Goal: Task Accomplishment & Management: Use online tool/utility

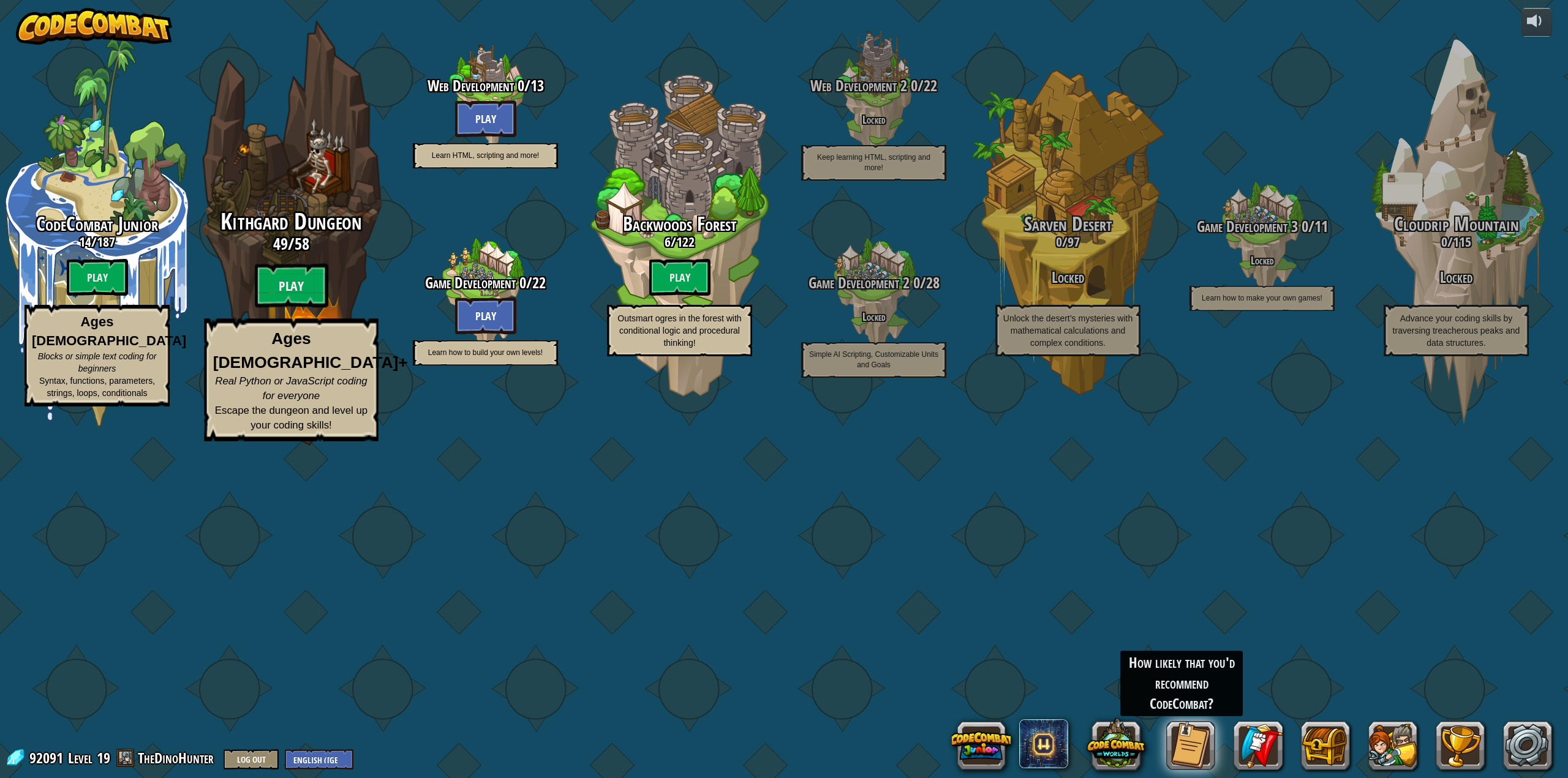
click at [293, 308] on btn "Play" at bounding box center [291, 286] width 74 height 44
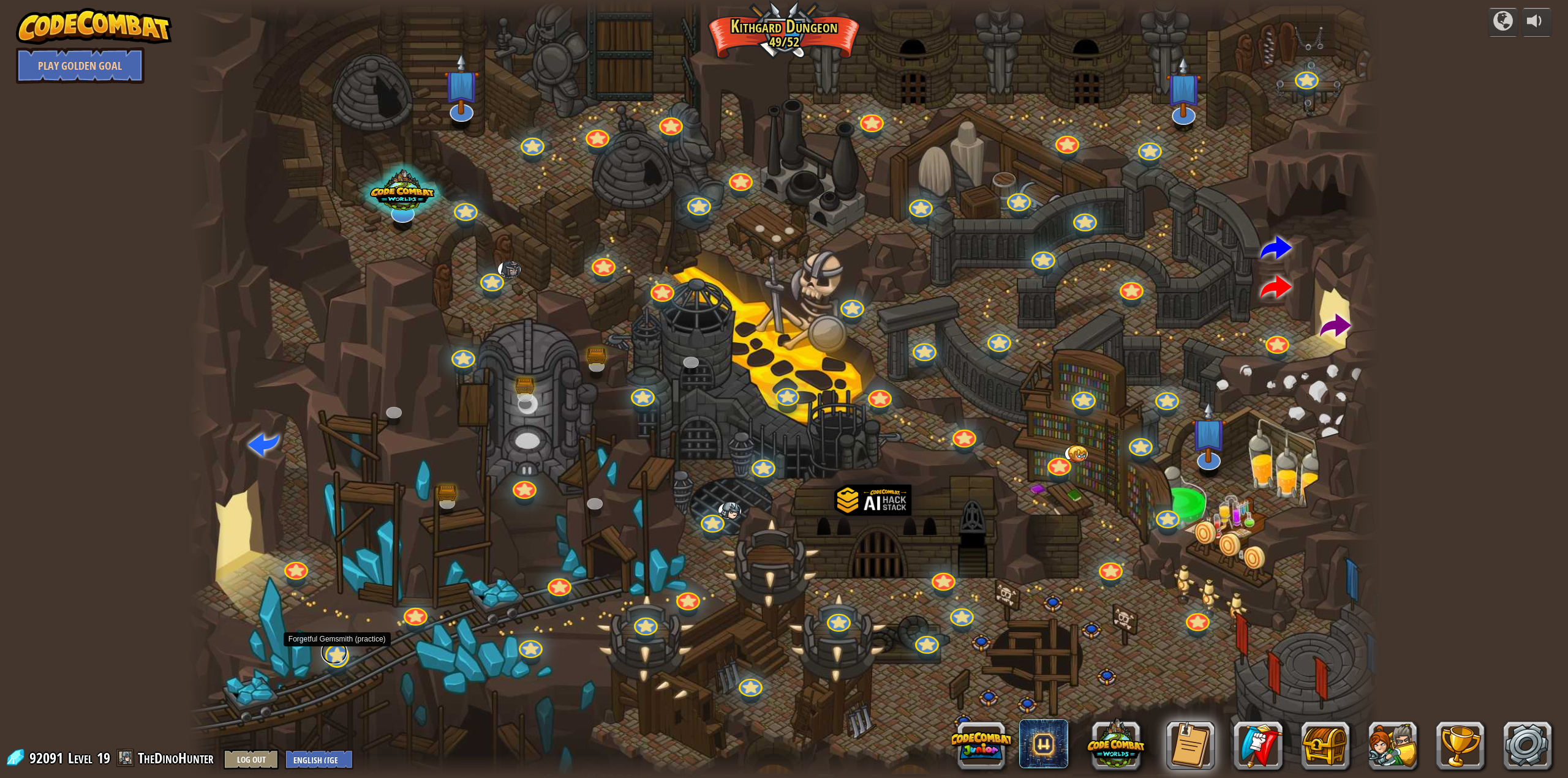
click at [341, 656] on link at bounding box center [334, 651] width 26 height 25
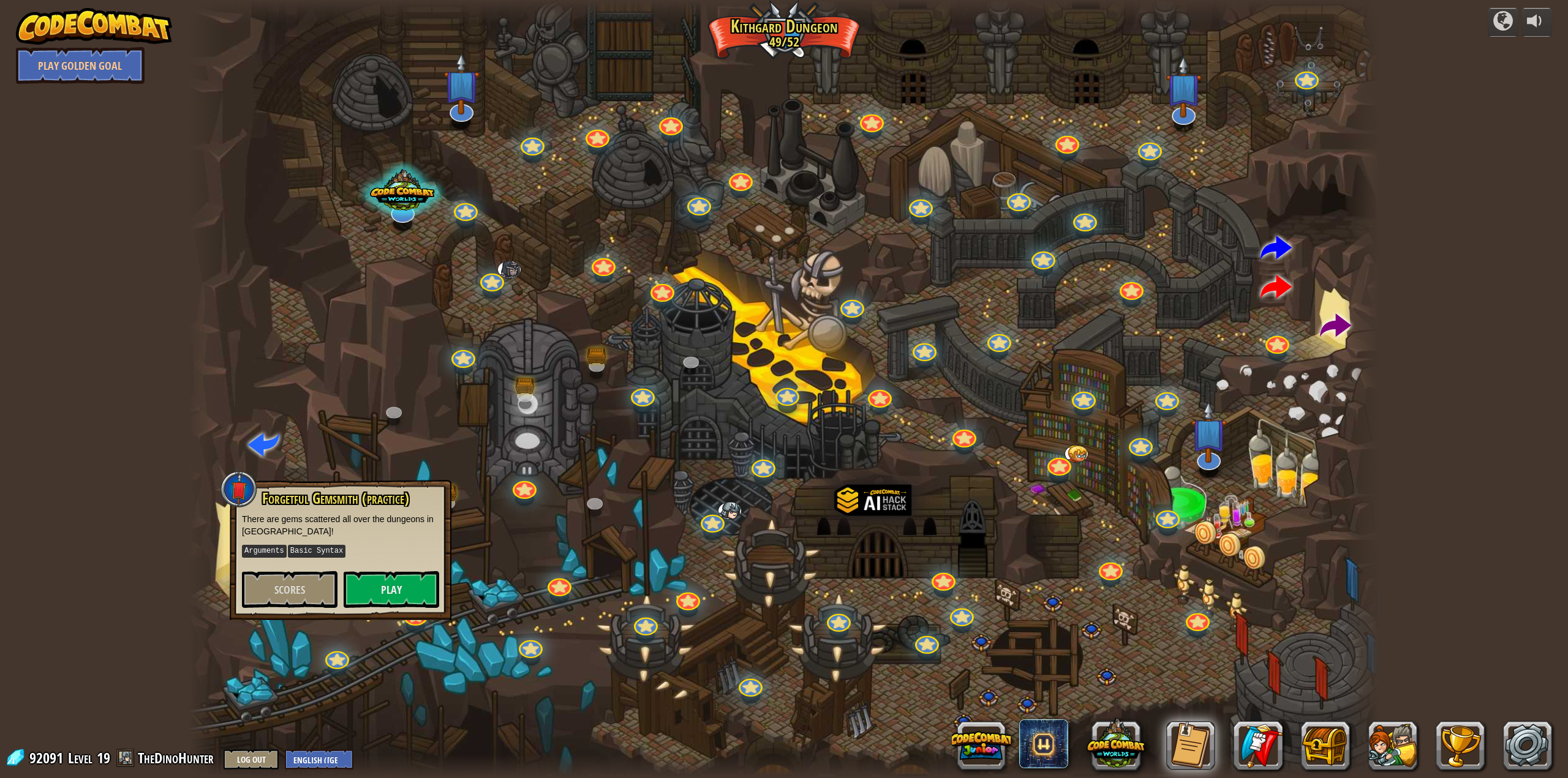
click at [411, 636] on div at bounding box center [784, 389] width 1191 height 778
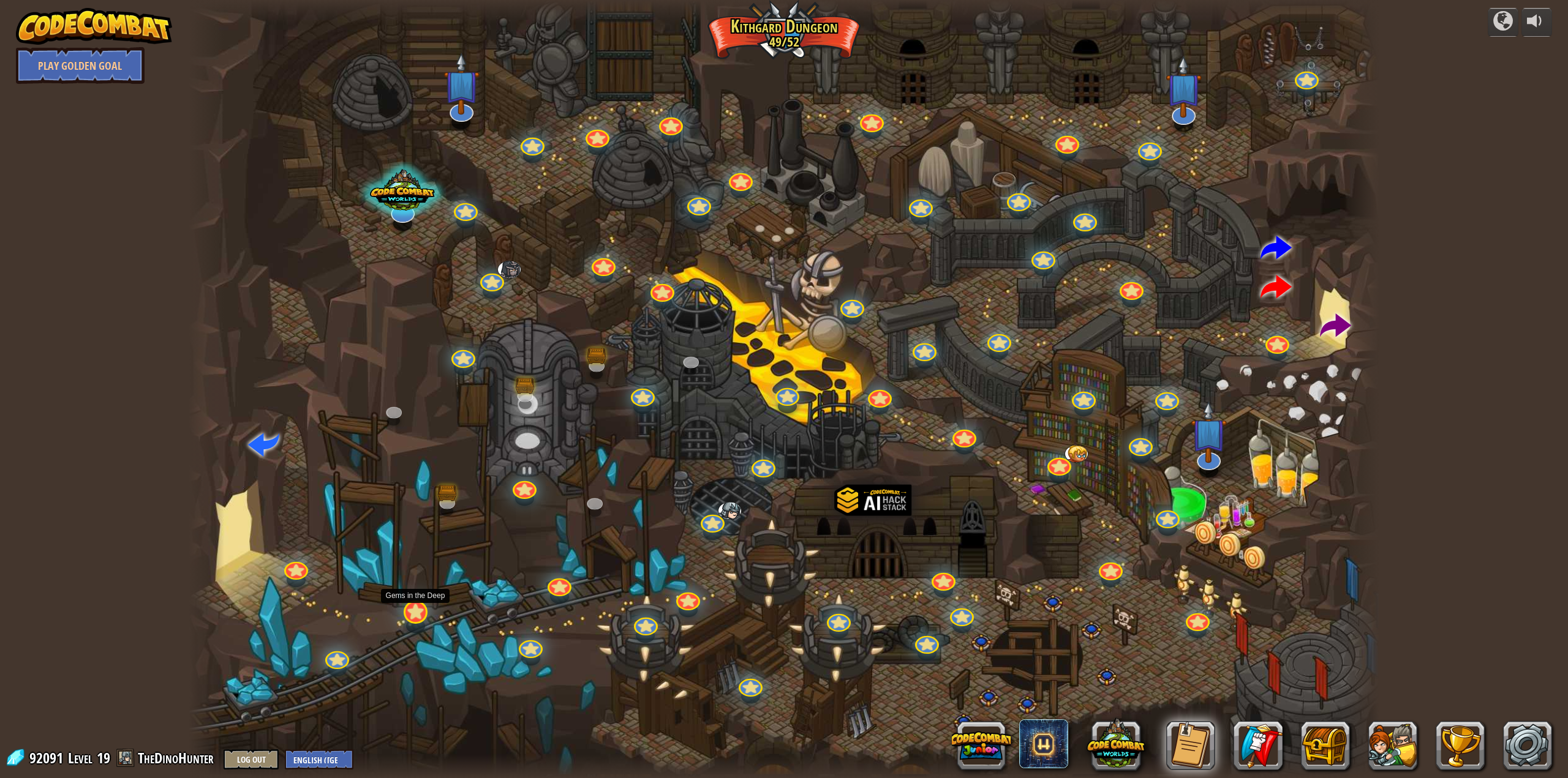
click at [417, 617] on div at bounding box center [415, 612] width 24 height 24
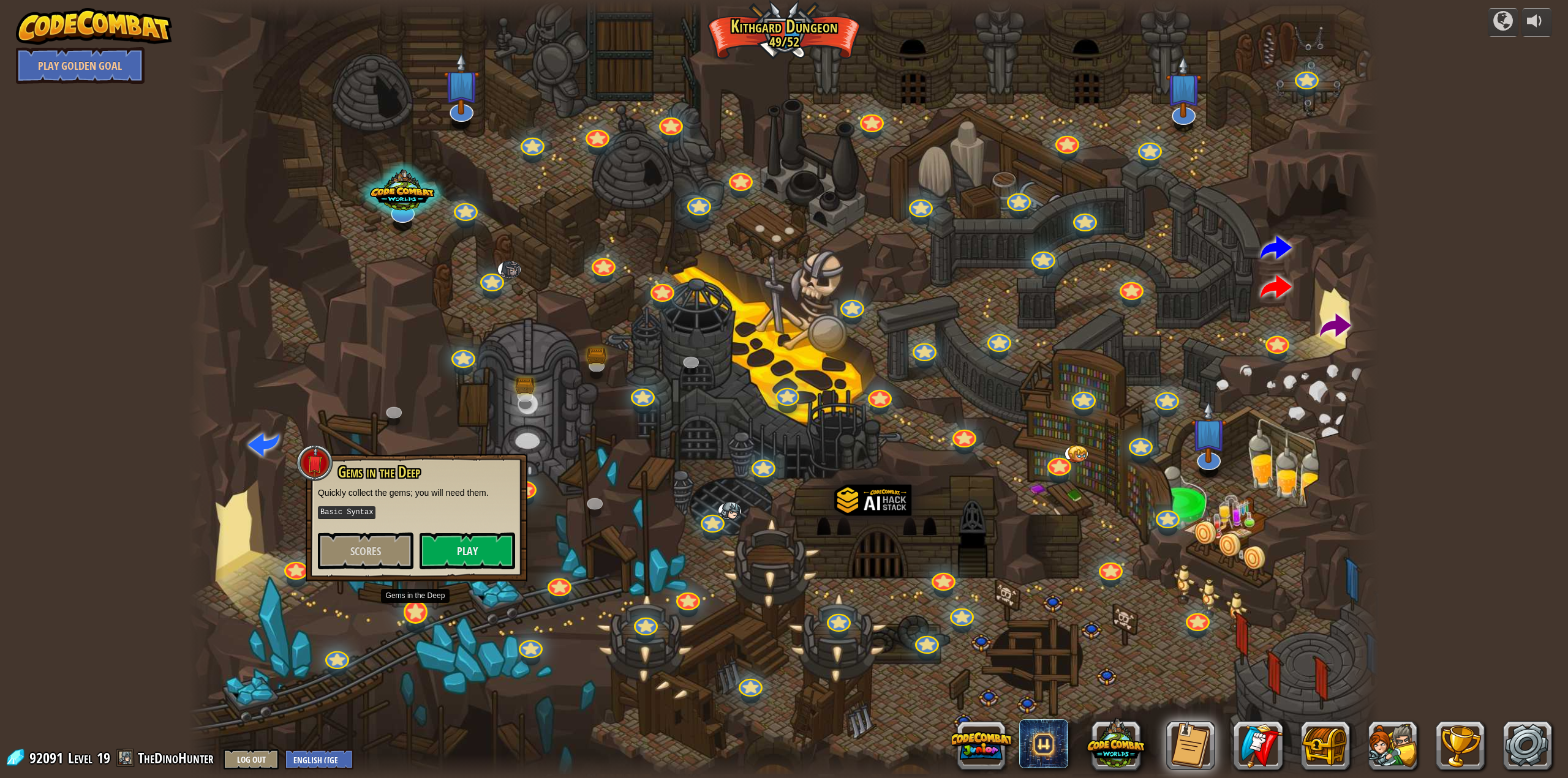
click at [417, 617] on div at bounding box center [415, 612] width 24 height 24
click at [293, 573] on div at bounding box center [296, 566] width 24 height 24
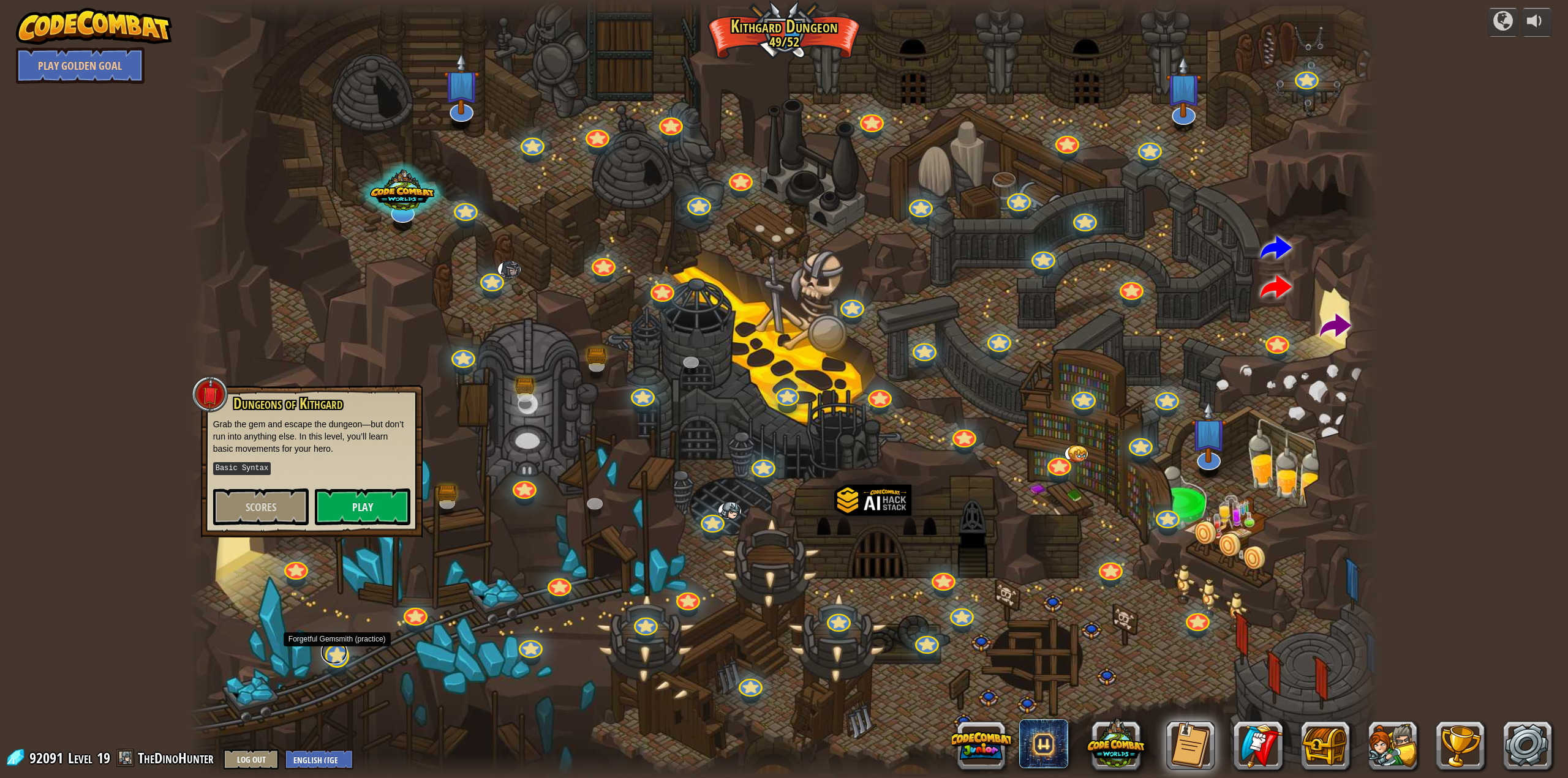
click at [335, 658] on link at bounding box center [334, 651] width 26 height 25
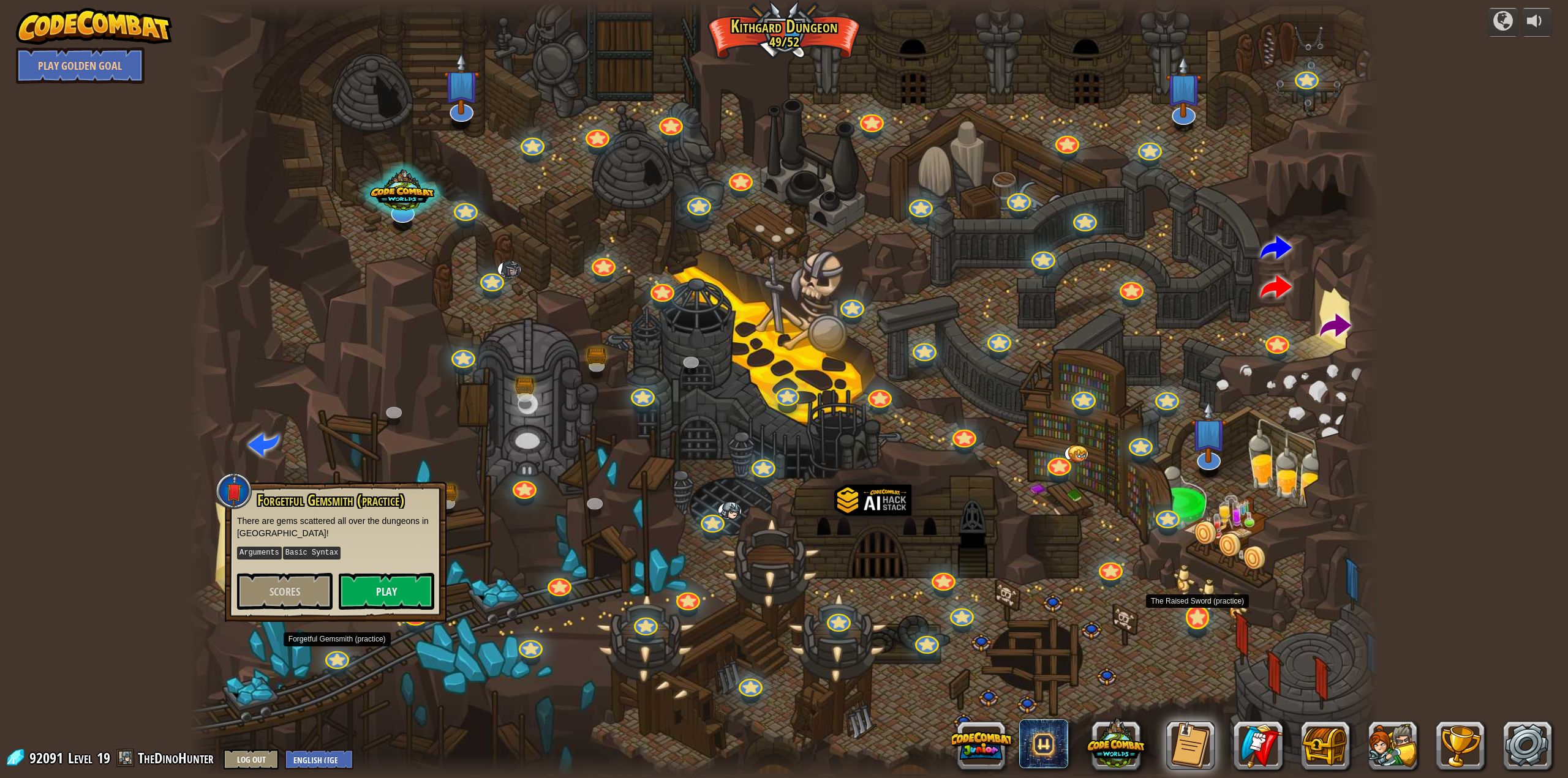
click at [1200, 623] on div at bounding box center [1197, 617] width 24 height 24
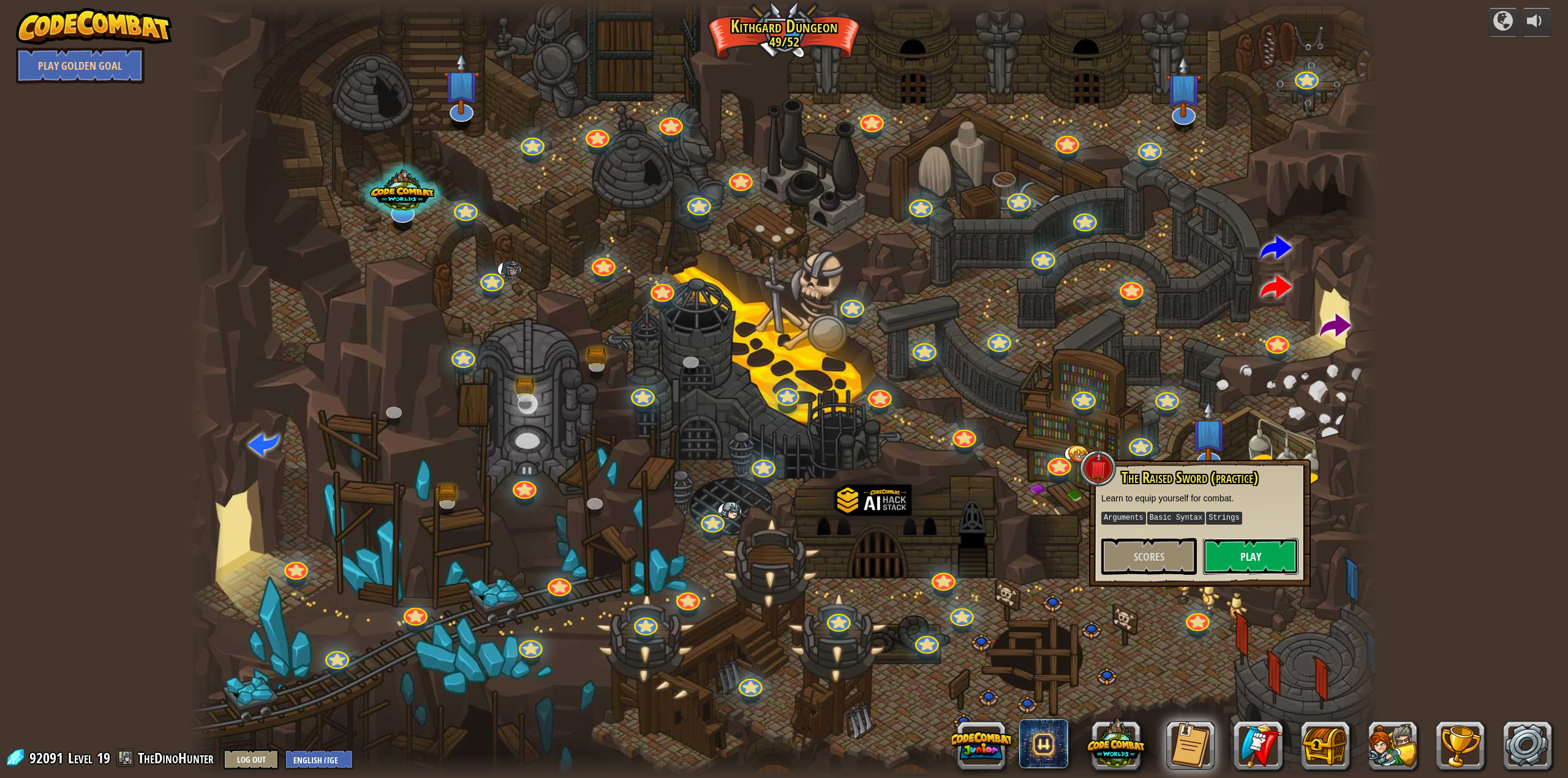
click at [1268, 561] on button "Play" at bounding box center [1250, 555] width 96 height 36
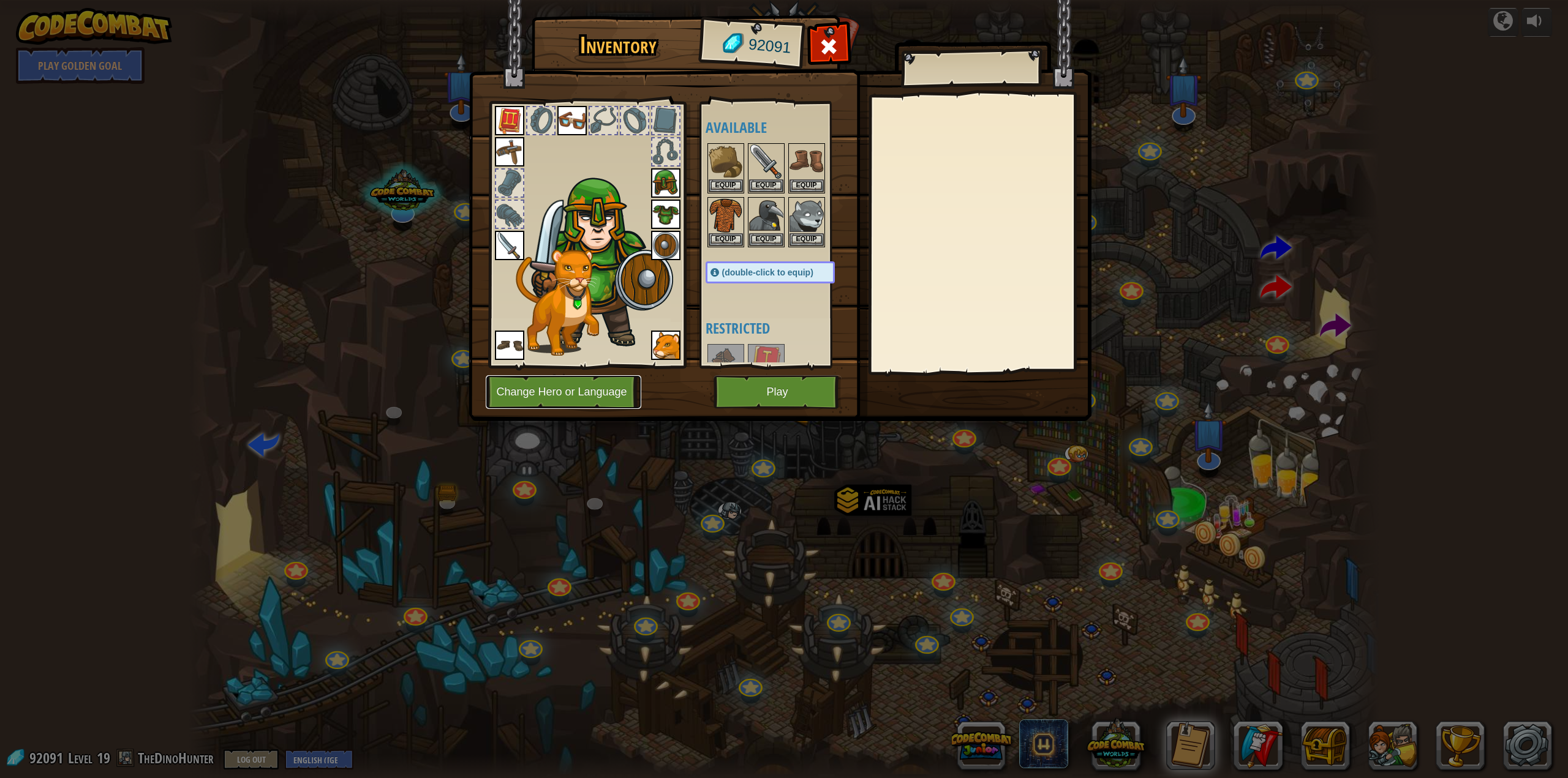
click at [542, 389] on button "Change Hero or Language" at bounding box center [563, 392] width 156 height 34
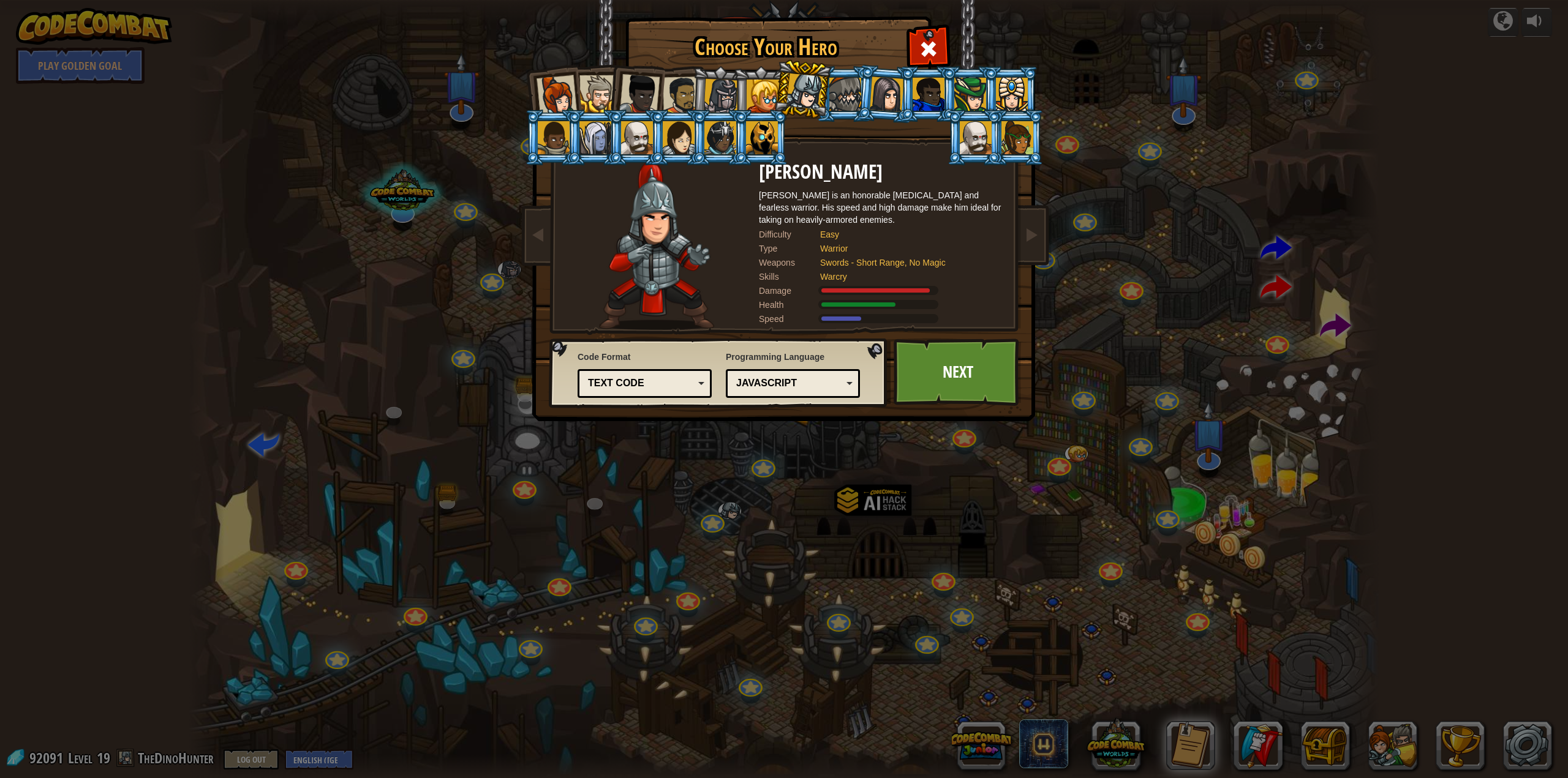
click at [692, 380] on div "Text code" at bounding box center [640, 383] width 106 height 14
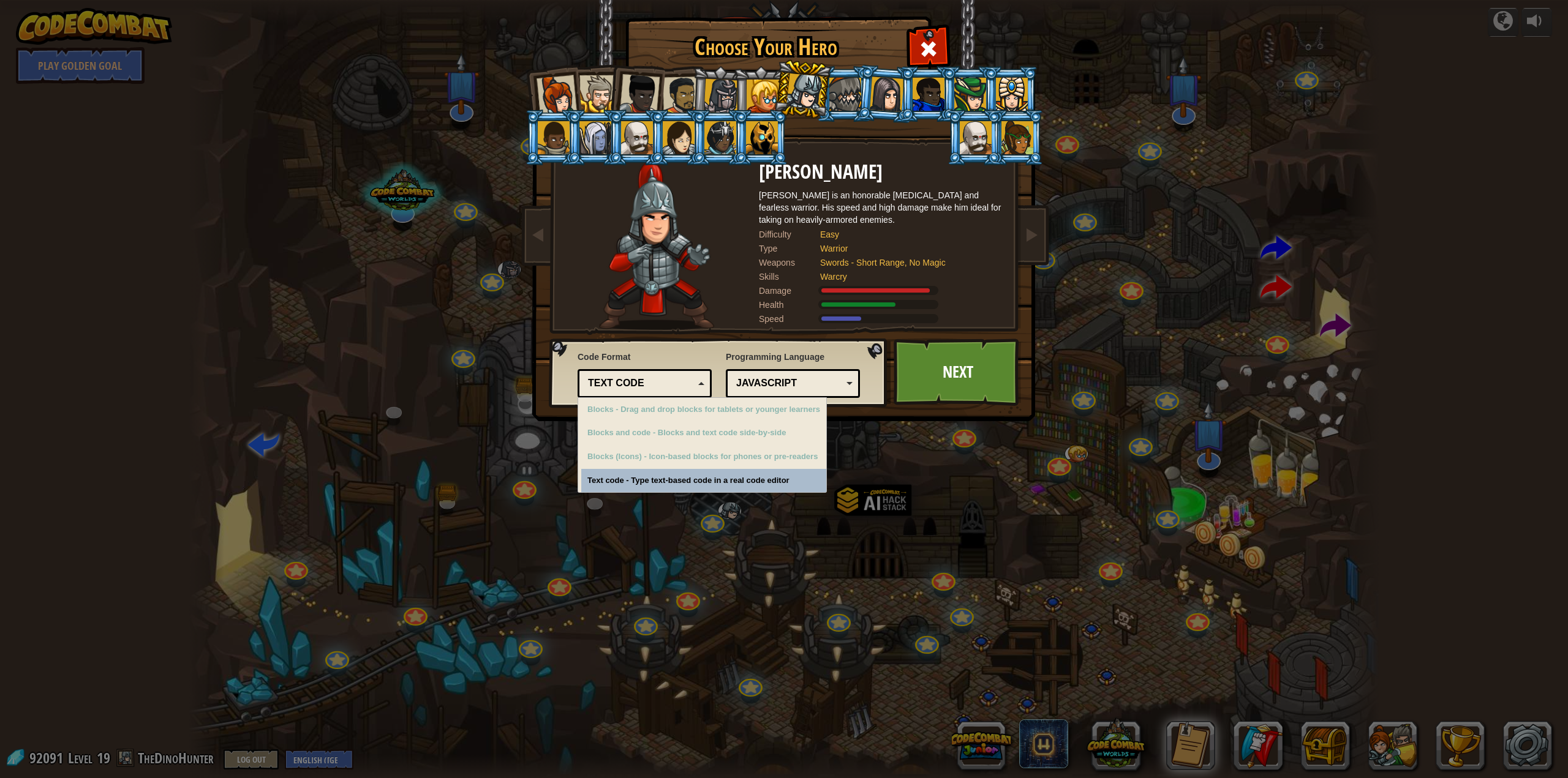
click at [692, 380] on div "Text code" at bounding box center [640, 383] width 106 height 14
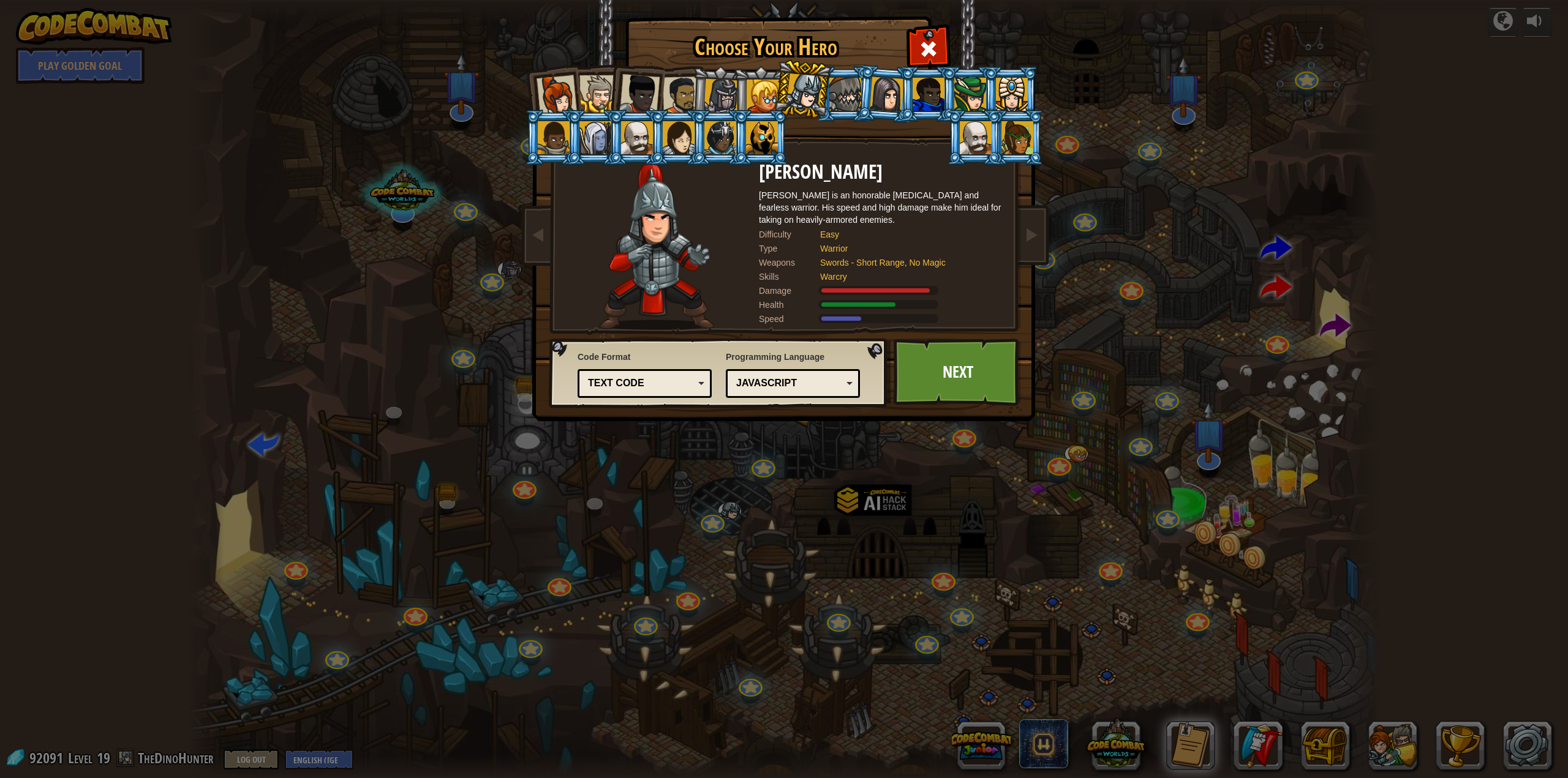
click at [850, 383] on div "JavaScript" at bounding box center [793, 383] width 119 height 19
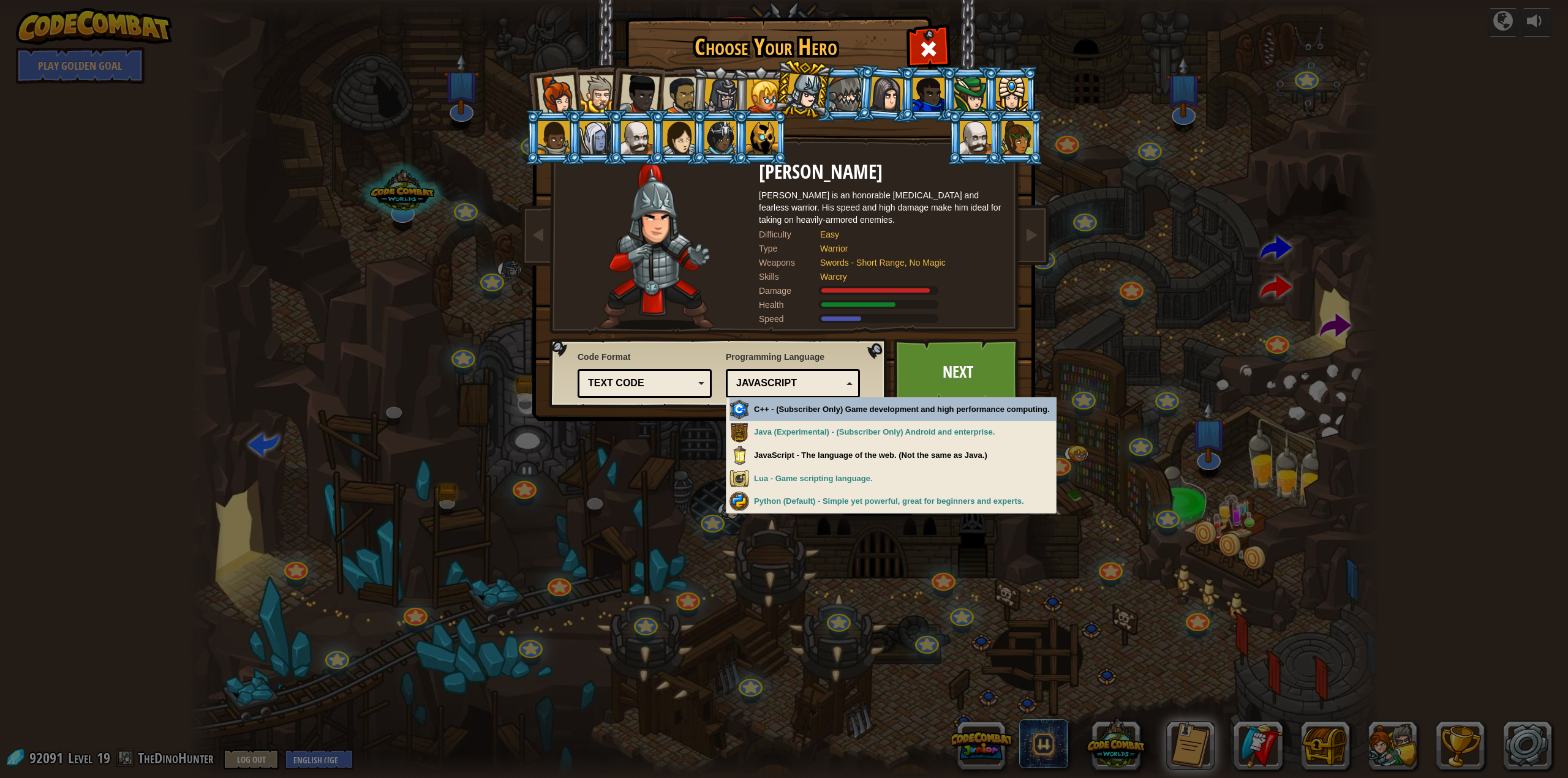
click at [850, 383] on div "JavaScript" at bounding box center [793, 383] width 119 height 19
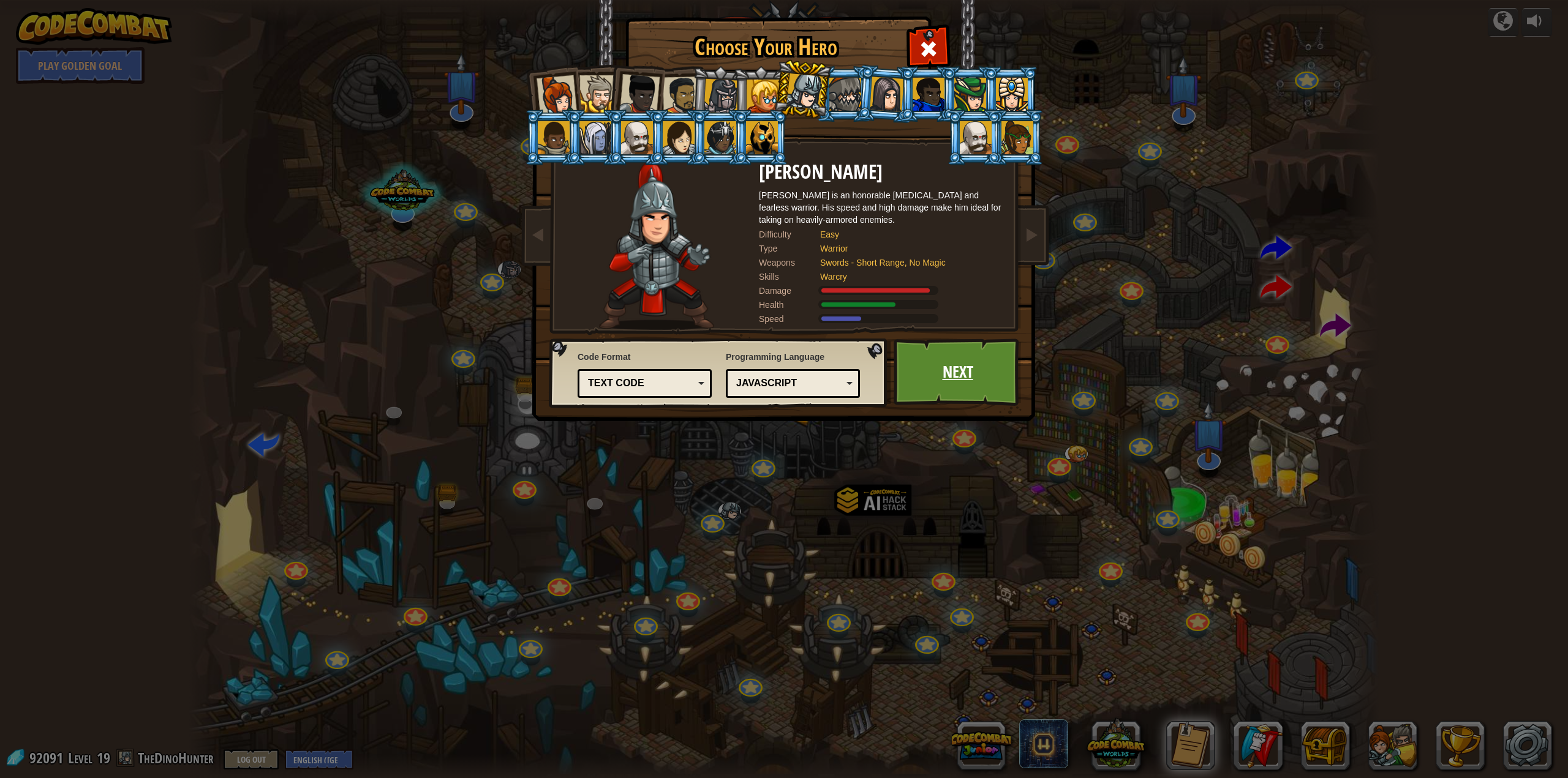
click at [958, 378] on link "Next" at bounding box center [957, 372] width 128 height 68
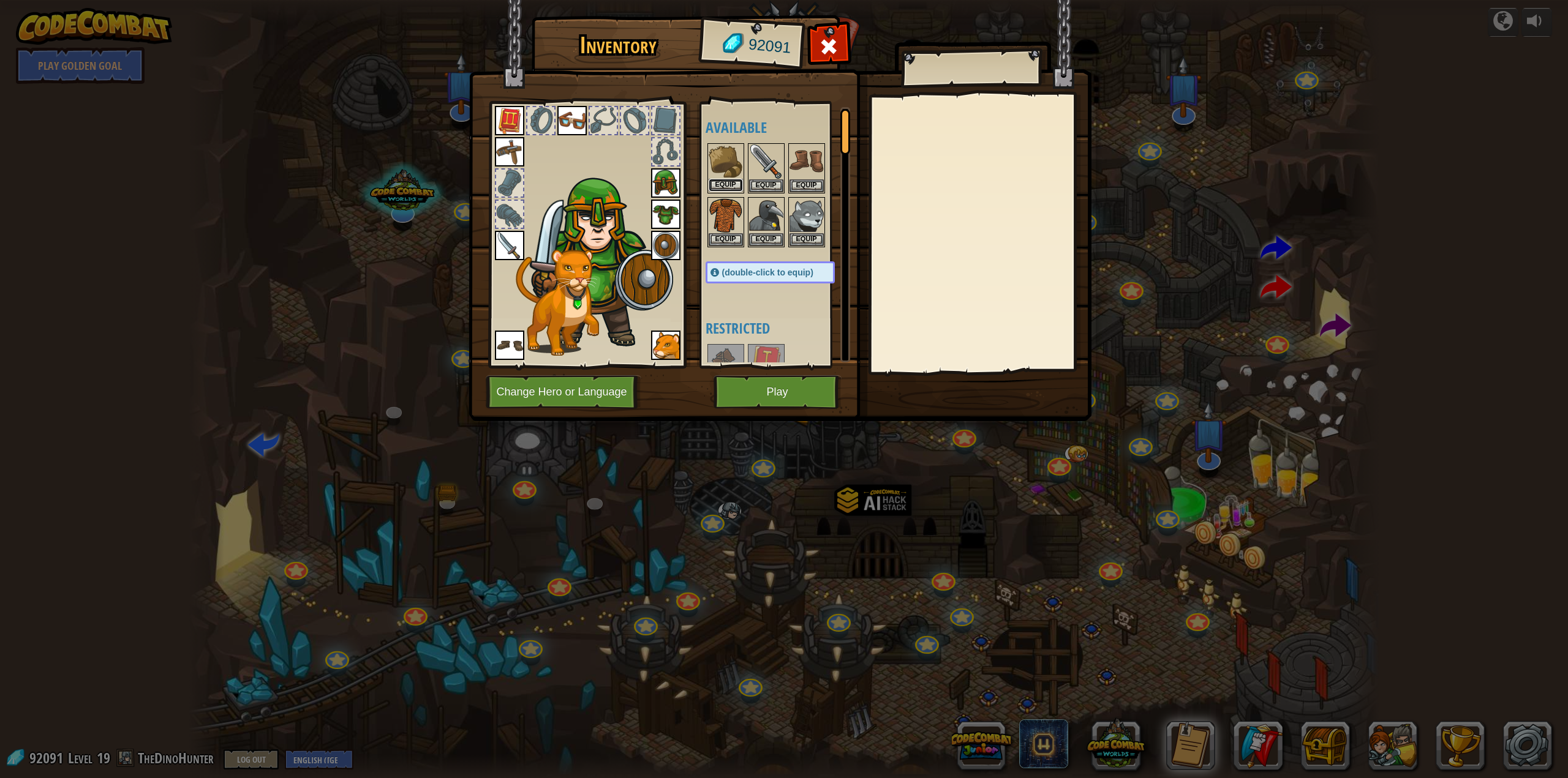
click at [728, 179] on button "Equip" at bounding box center [725, 185] width 34 height 13
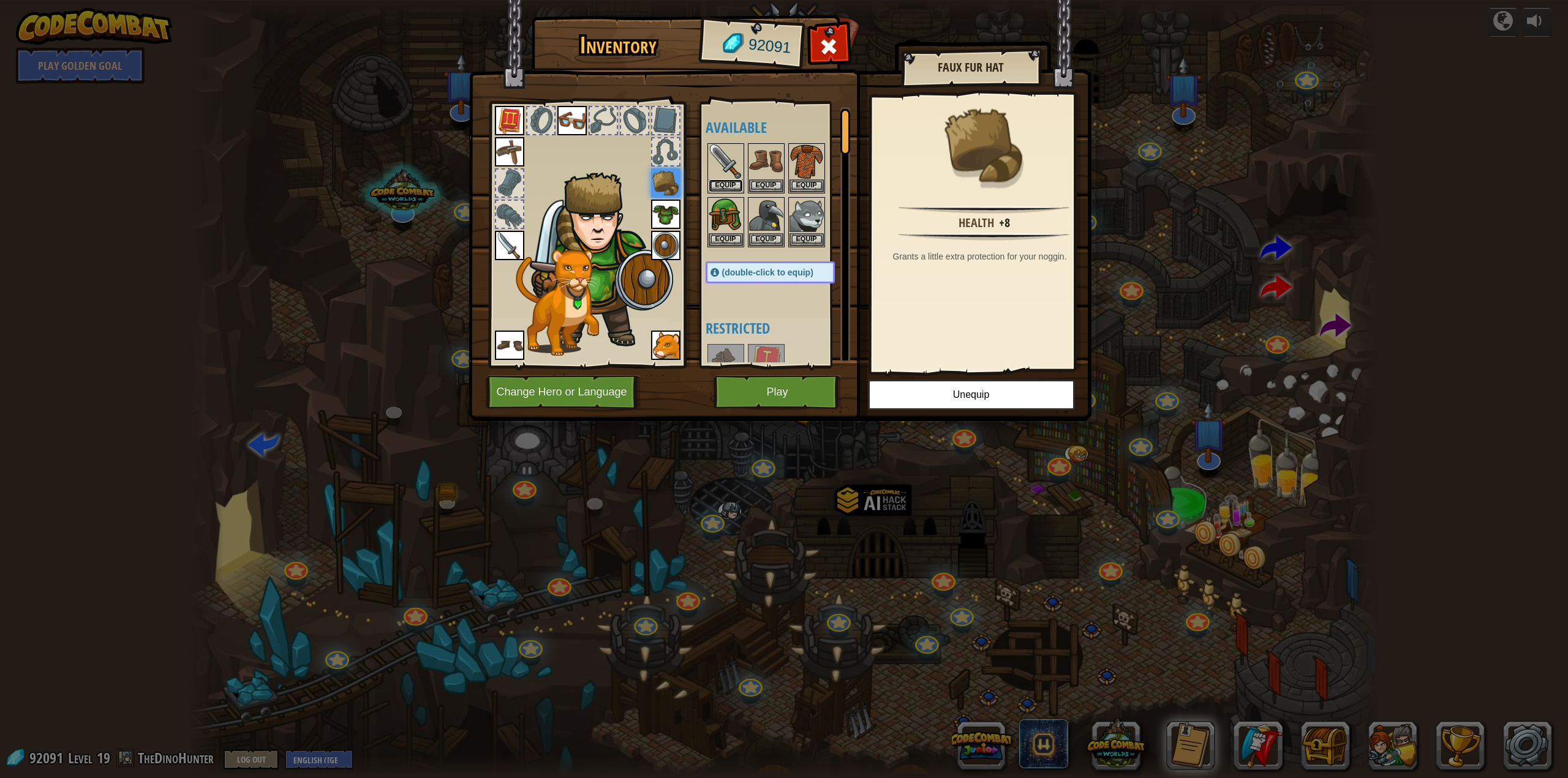
click at [728, 179] on button "Equip" at bounding box center [725, 185] width 34 height 13
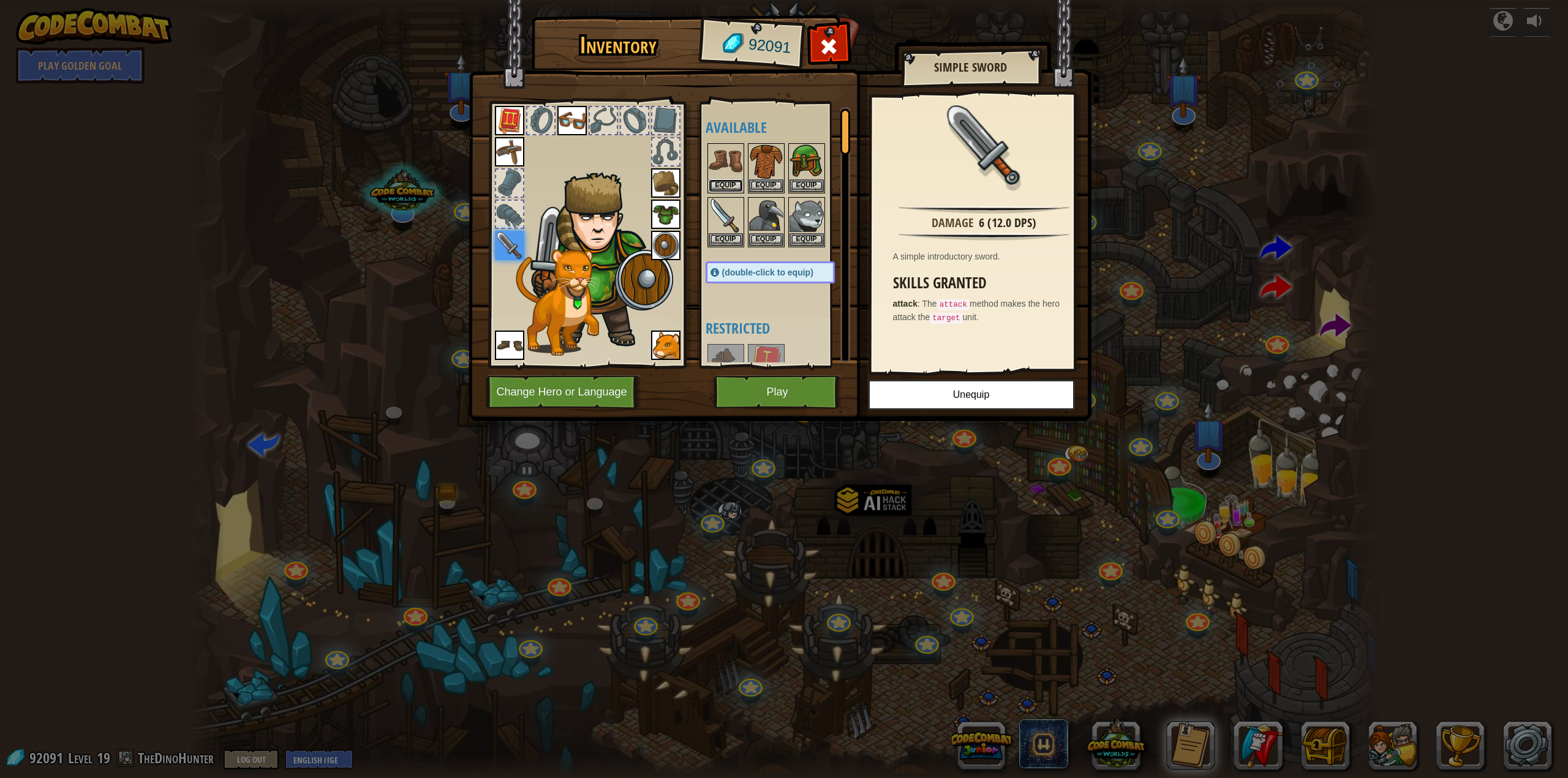
click at [728, 179] on button "Equip" at bounding box center [725, 185] width 34 height 13
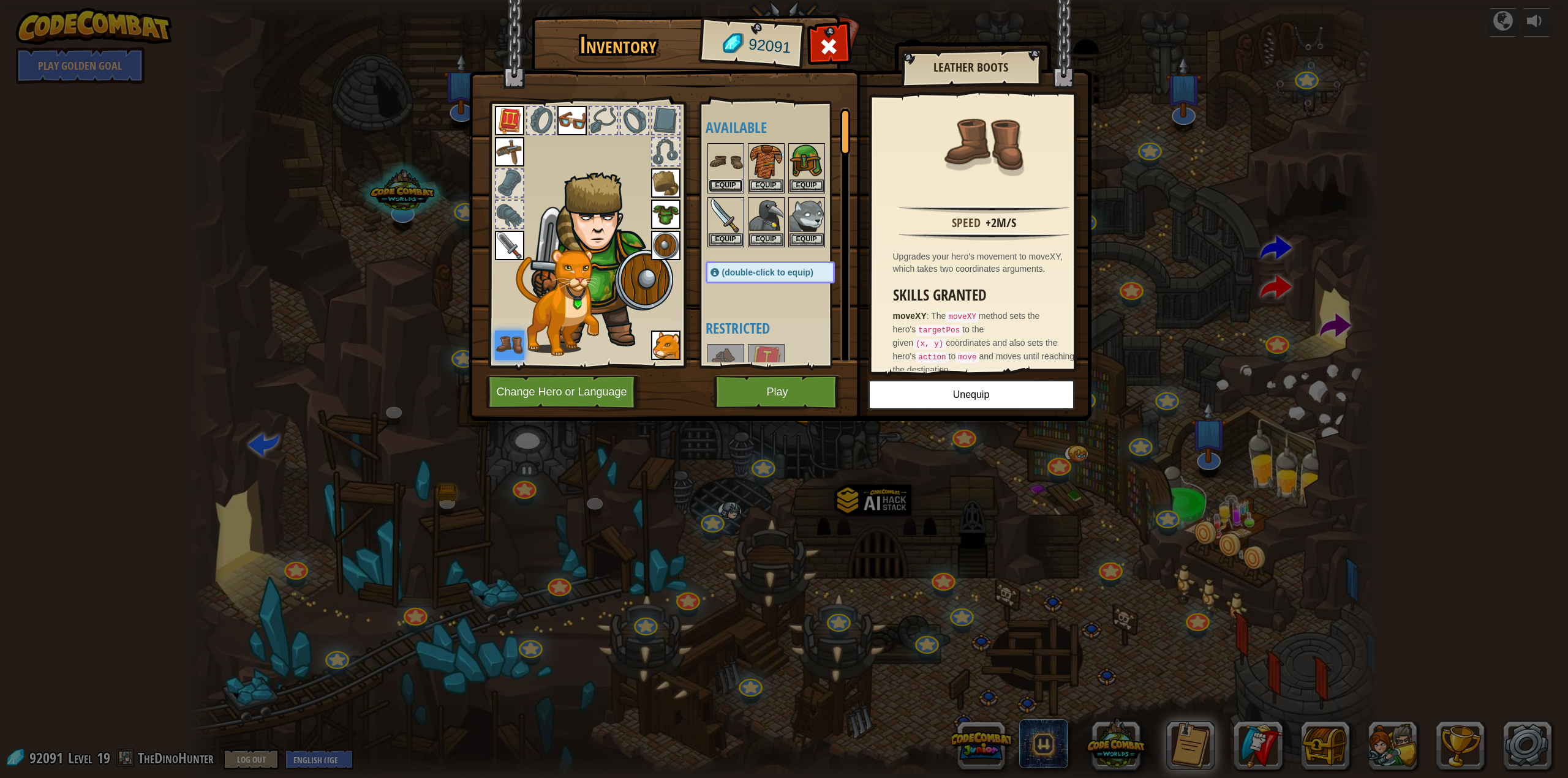
click at [728, 179] on button "Equip" at bounding box center [725, 185] width 34 height 13
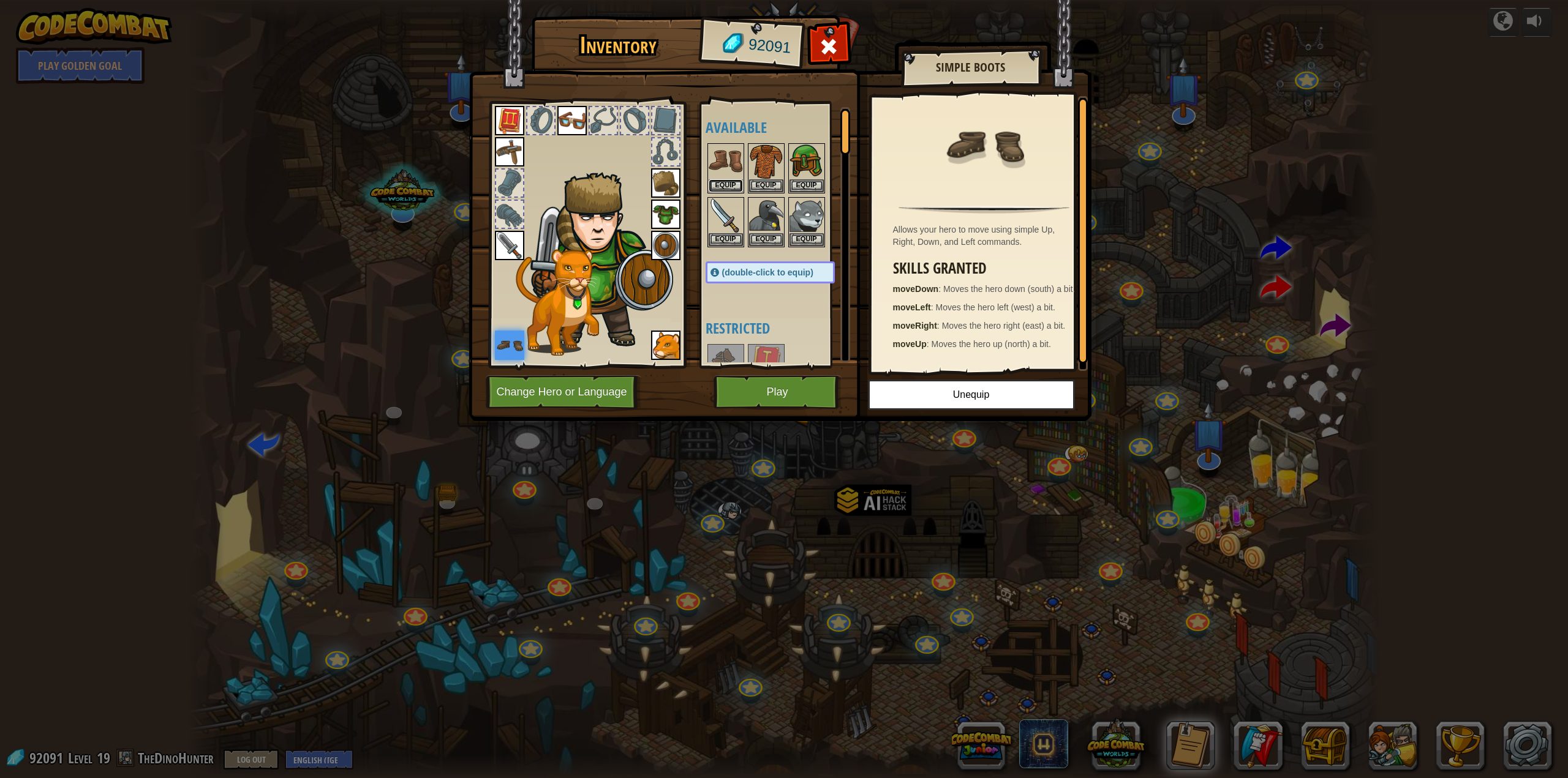
click at [728, 179] on button "Equip" at bounding box center [725, 185] width 34 height 13
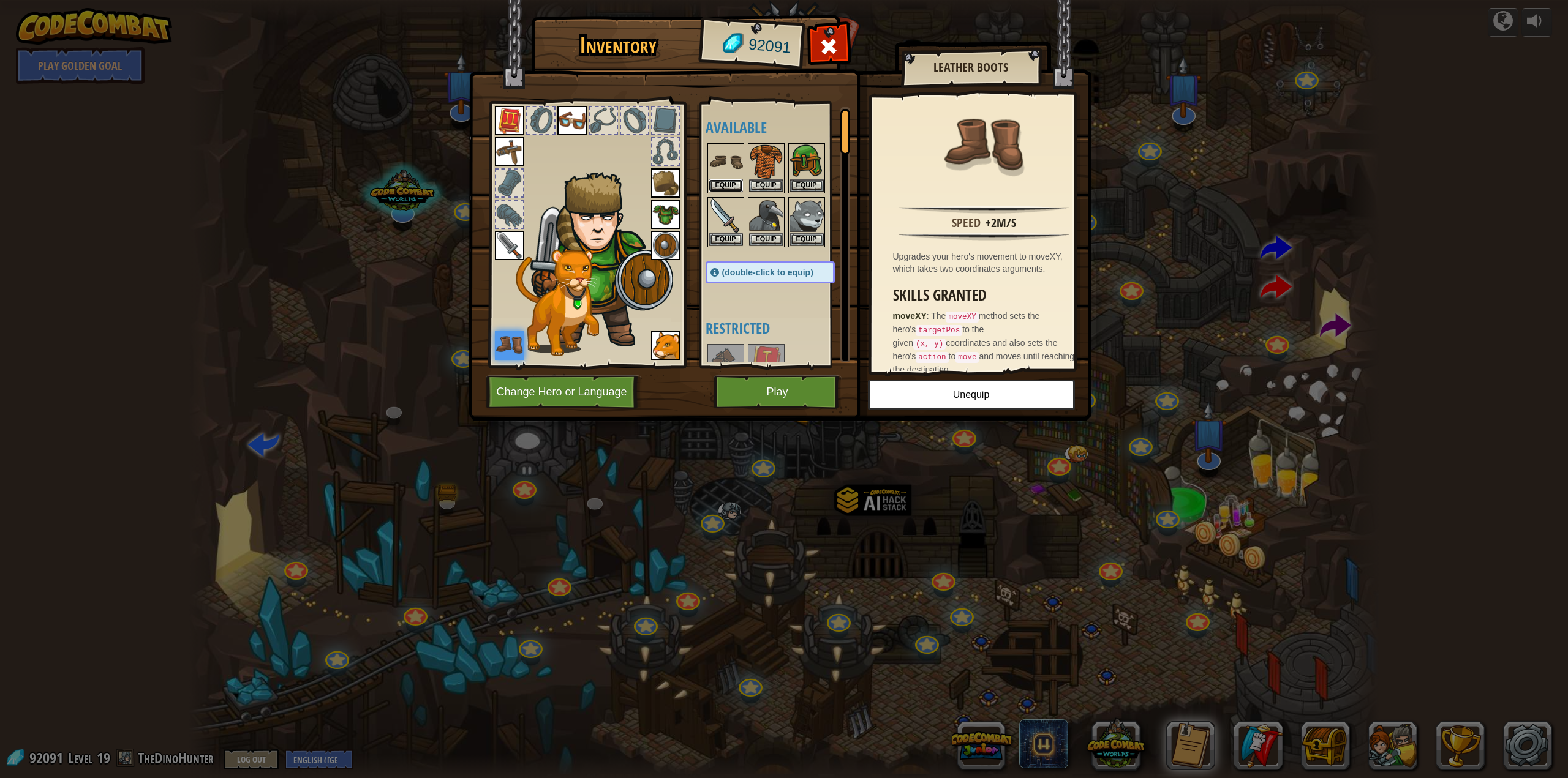
click at [728, 179] on button "Equip" at bounding box center [725, 185] width 34 height 13
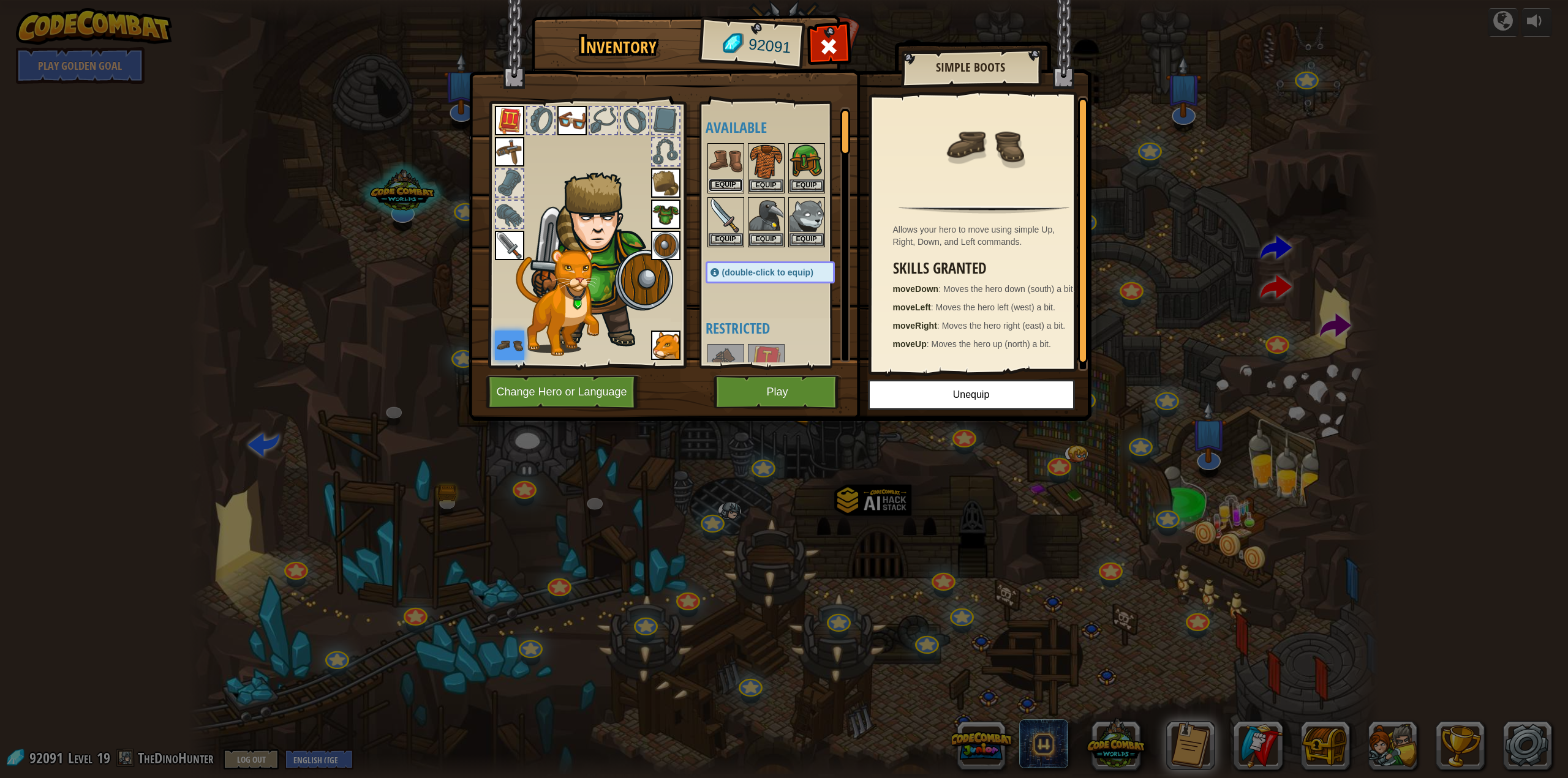
click at [728, 179] on button "Equip" at bounding box center [725, 185] width 34 height 13
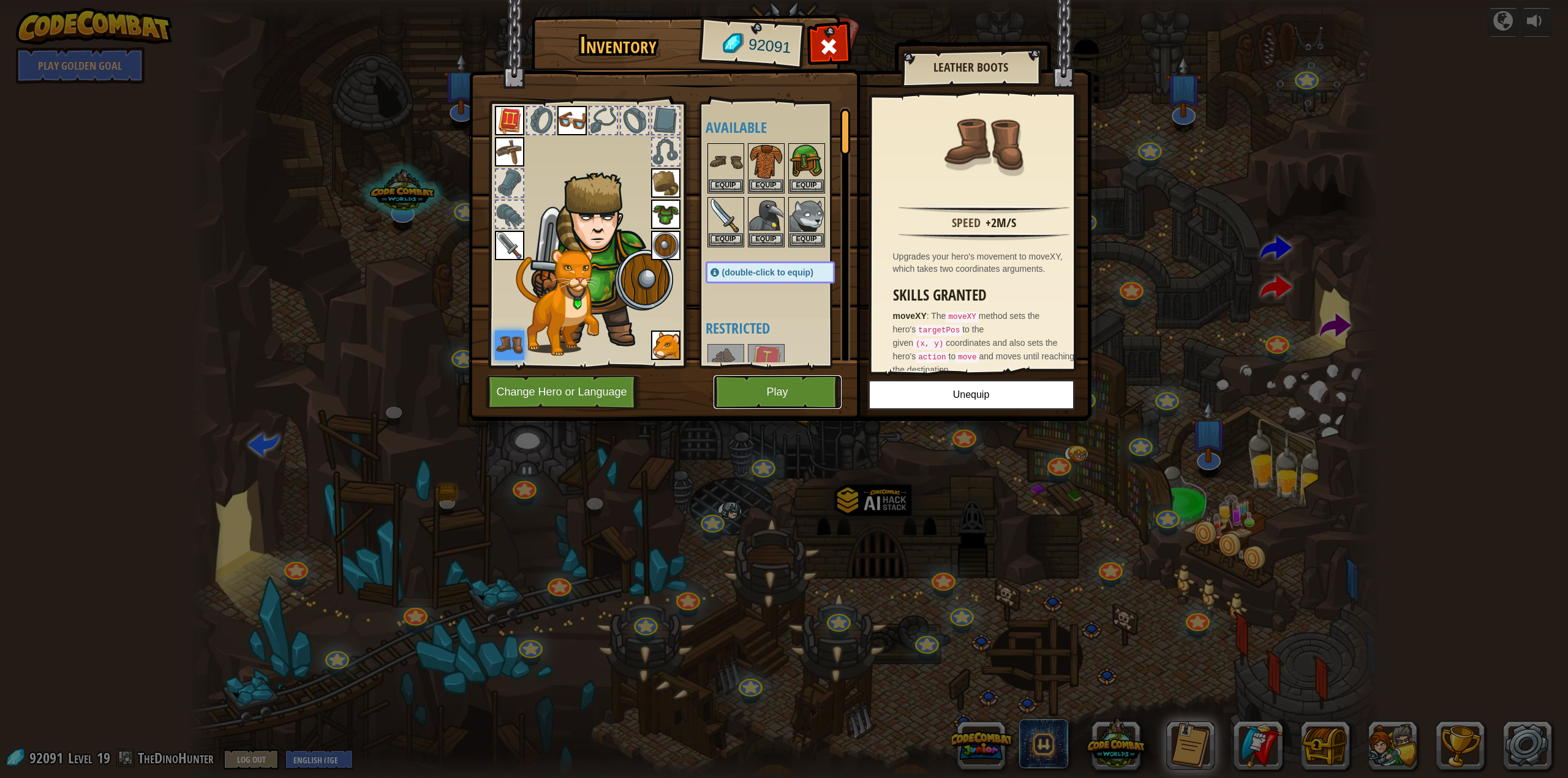
click at [789, 395] on button "Play" at bounding box center [777, 392] width 128 height 34
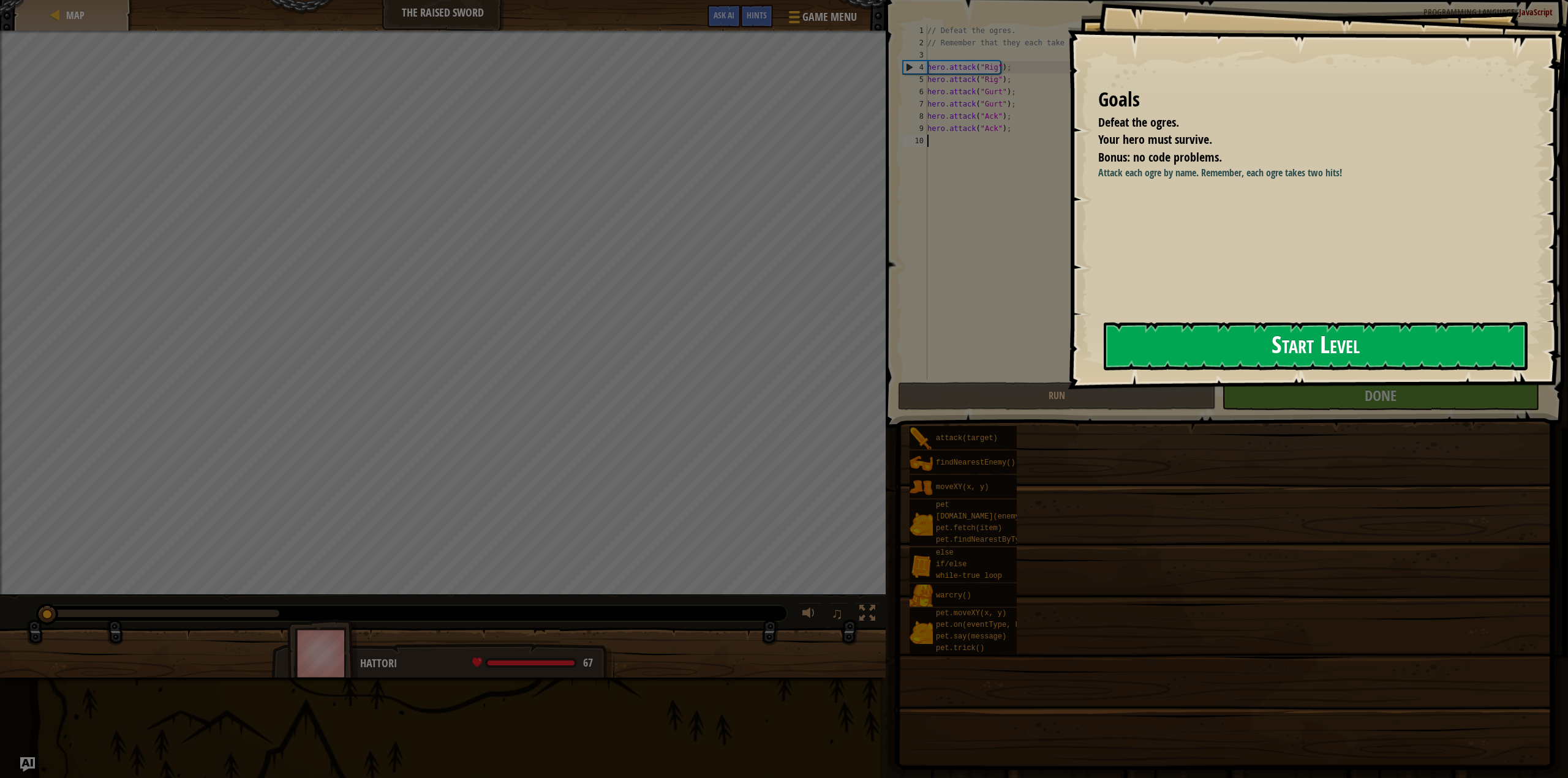
click at [1226, 339] on button "Start Level" at bounding box center [1316, 345] width 424 height 48
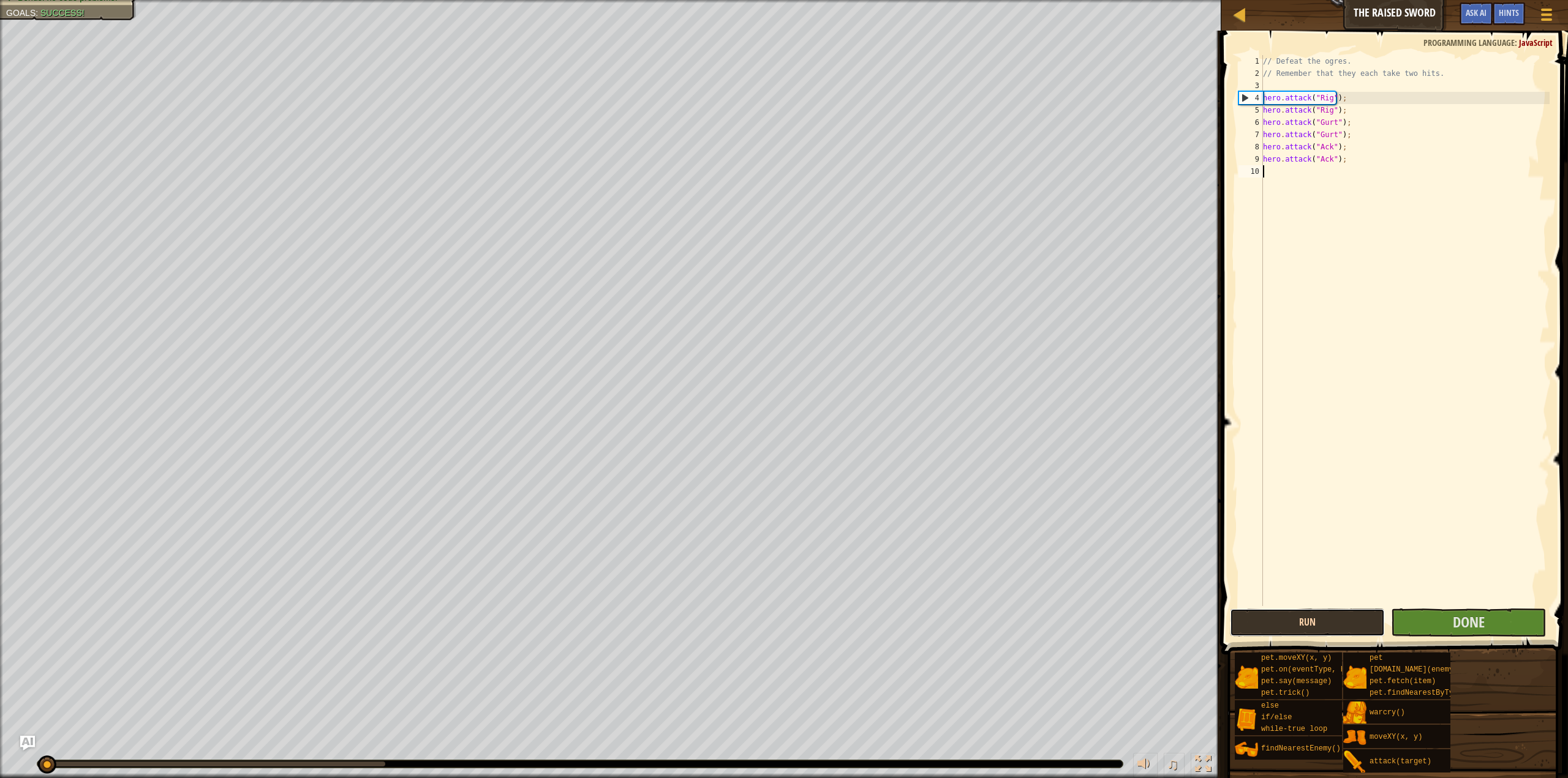
click at [1320, 621] on button "Run" at bounding box center [1307, 622] width 155 height 28
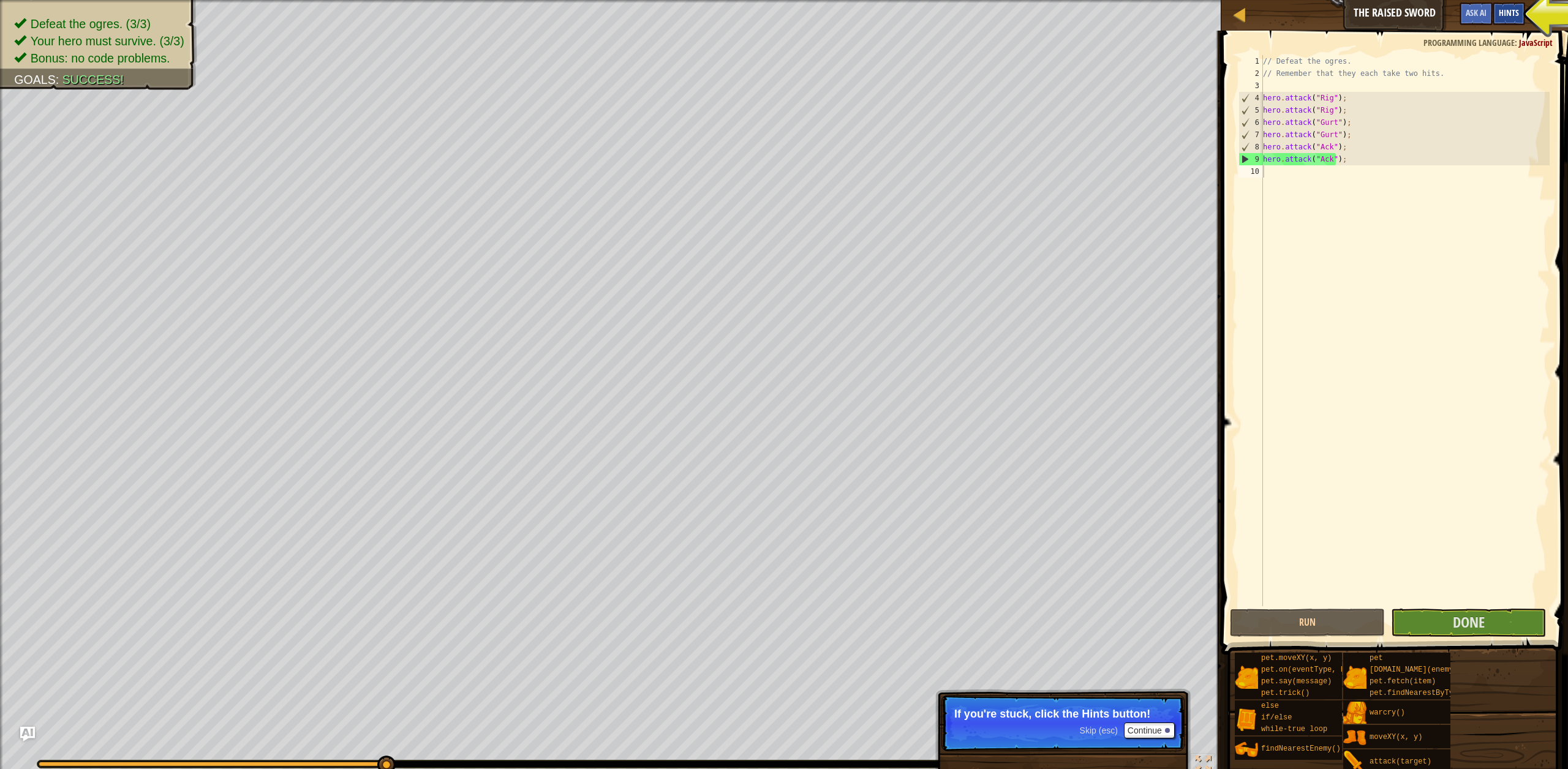
click at [1505, 8] on span "Hints" at bounding box center [1509, 13] width 20 height 12
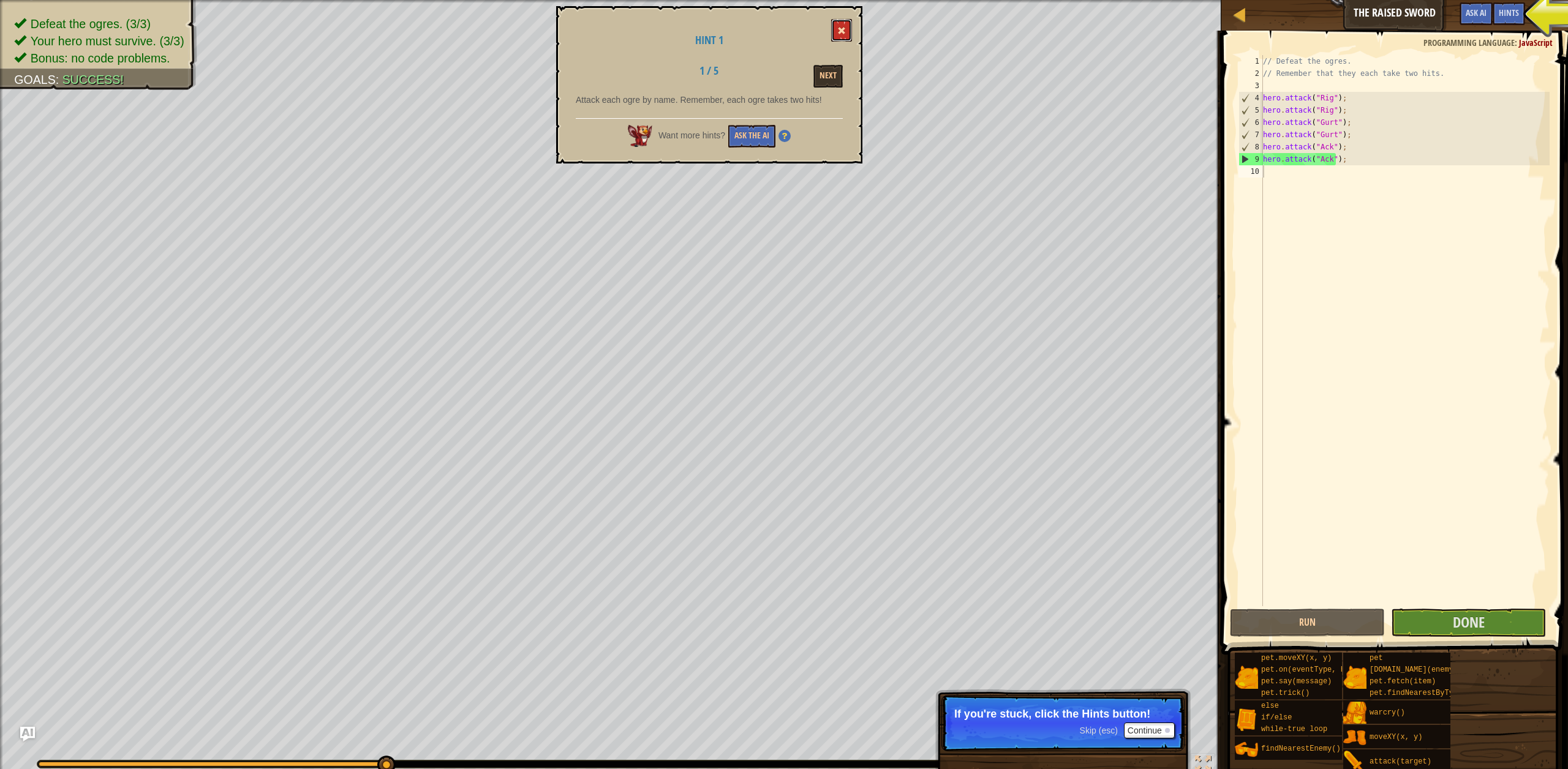
click at [839, 25] on button at bounding box center [841, 30] width 21 height 23
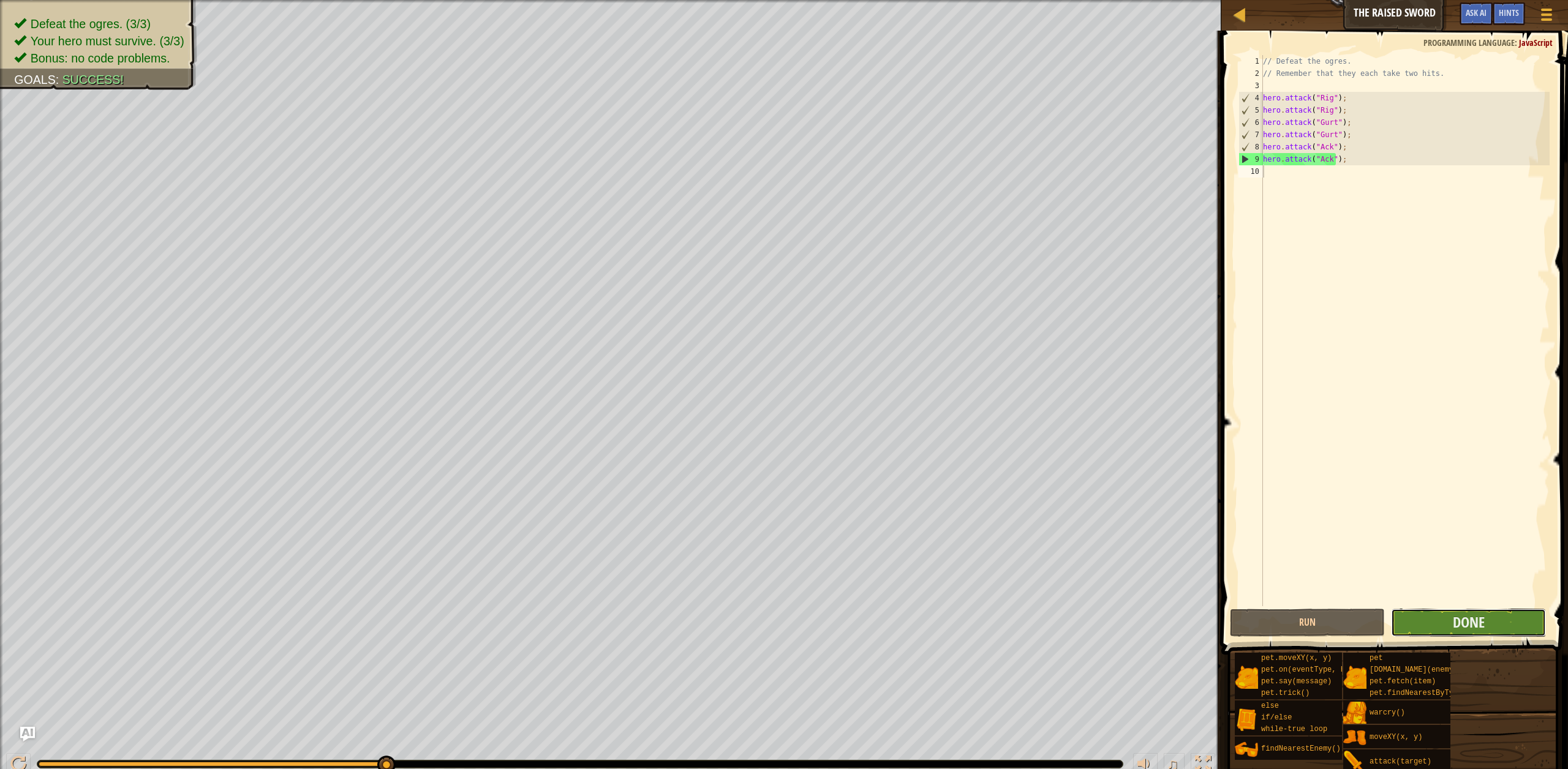
click at [1443, 611] on button "Done" at bounding box center [1468, 622] width 155 height 28
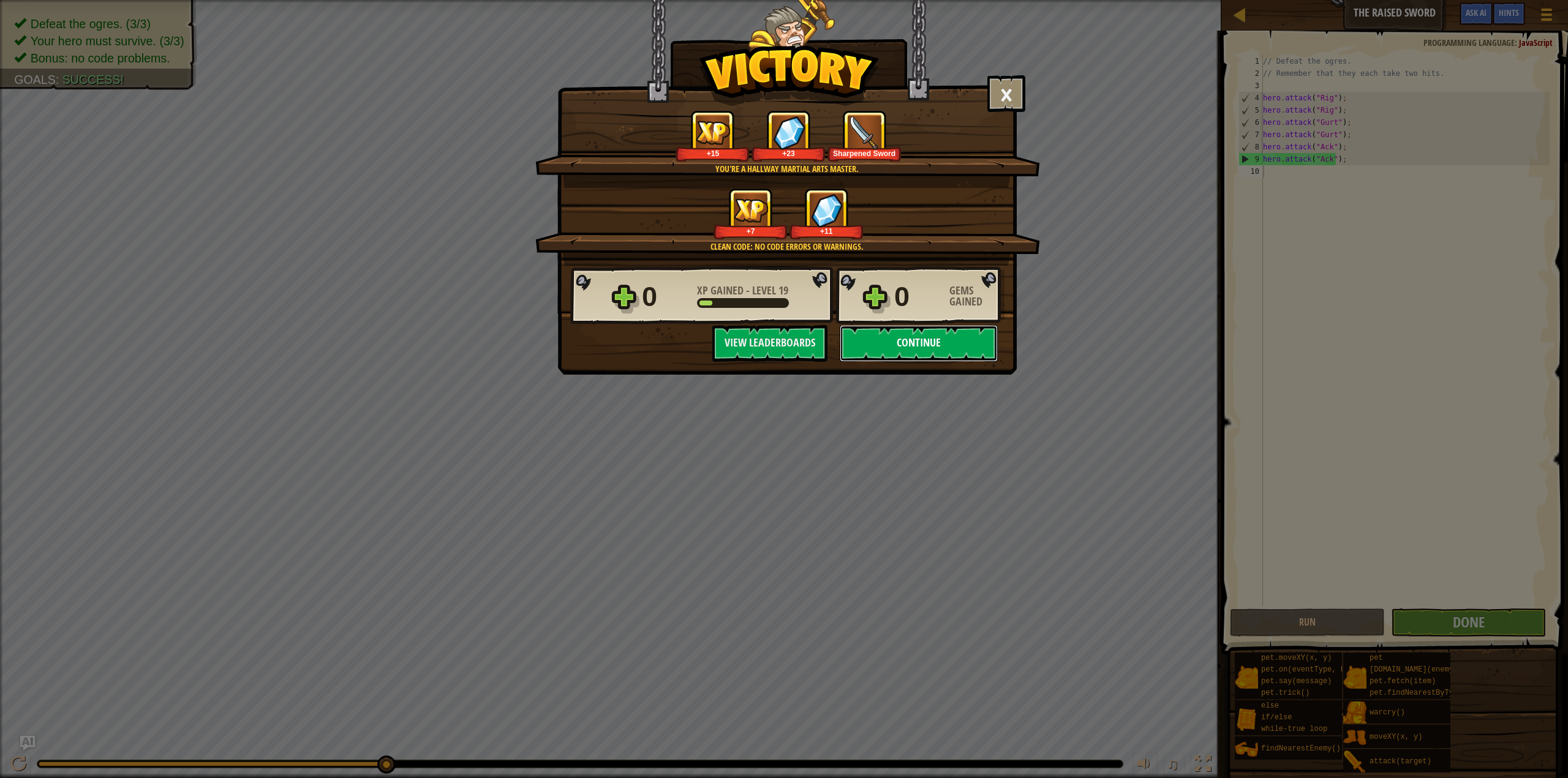
click at [877, 343] on button "Continue" at bounding box center [918, 343] width 158 height 36
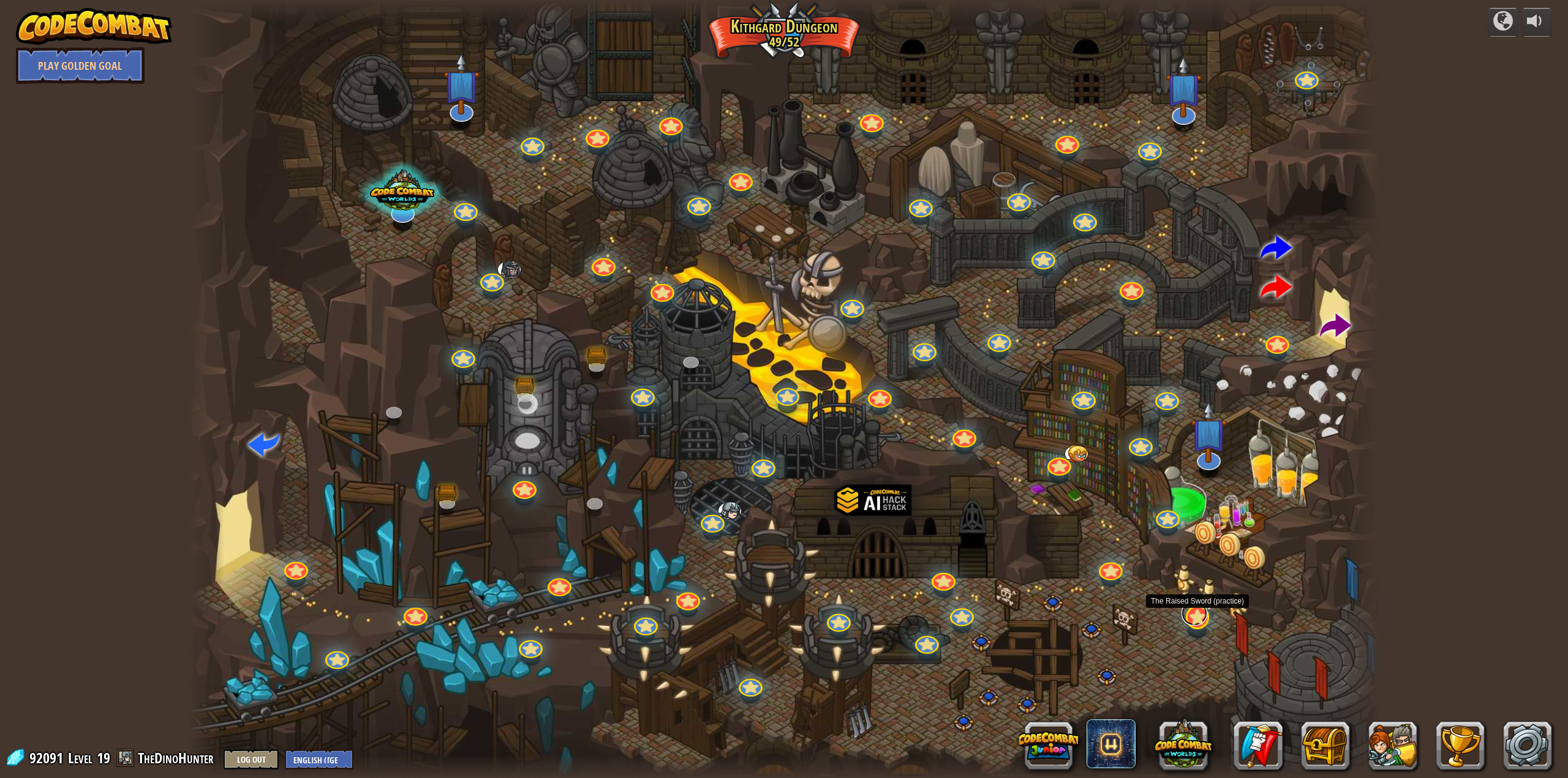
click at [1195, 621] on link at bounding box center [1194, 613] width 26 height 25
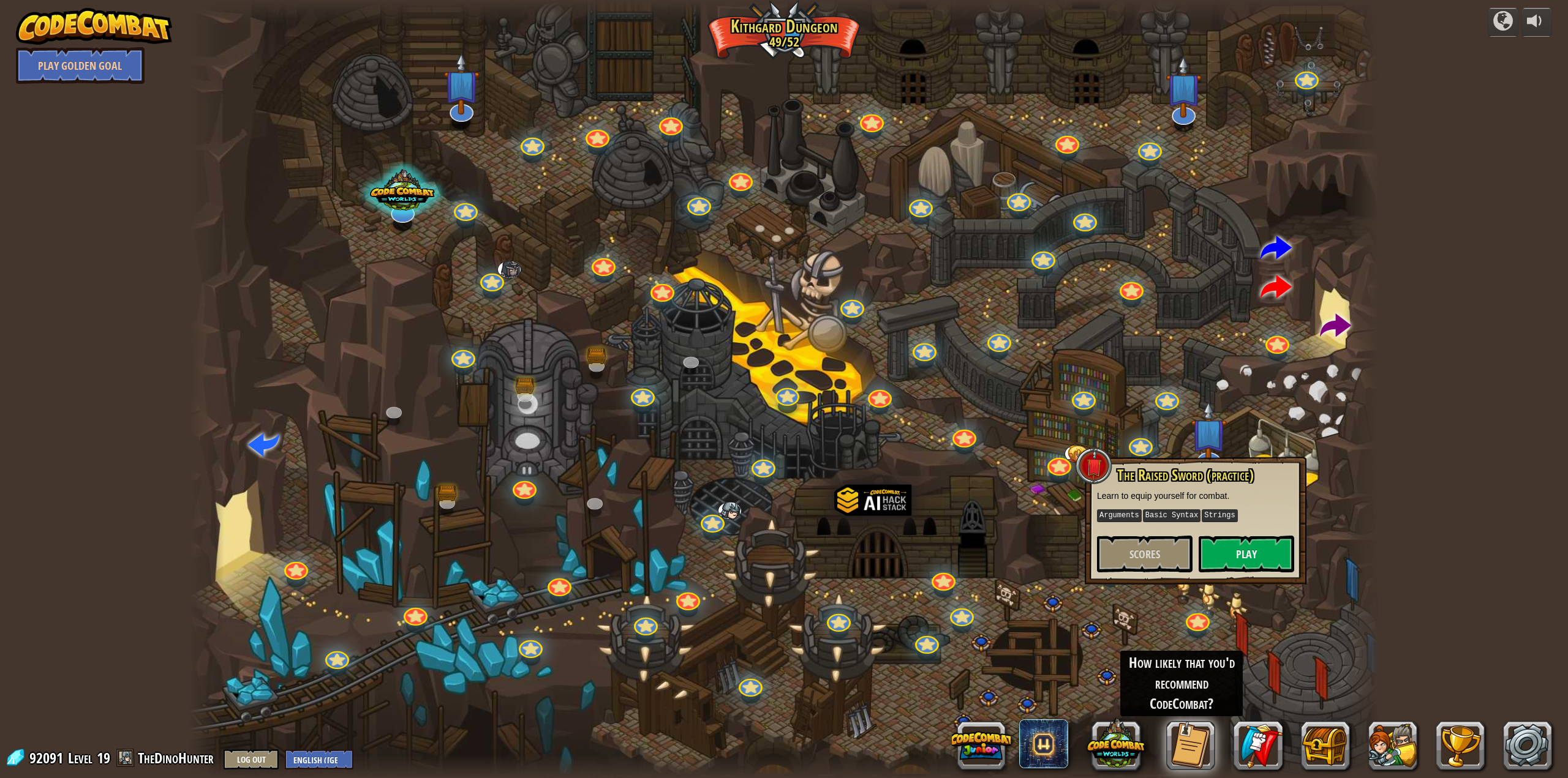
click at [1154, 630] on div at bounding box center [784, 389] width 1191 height 778
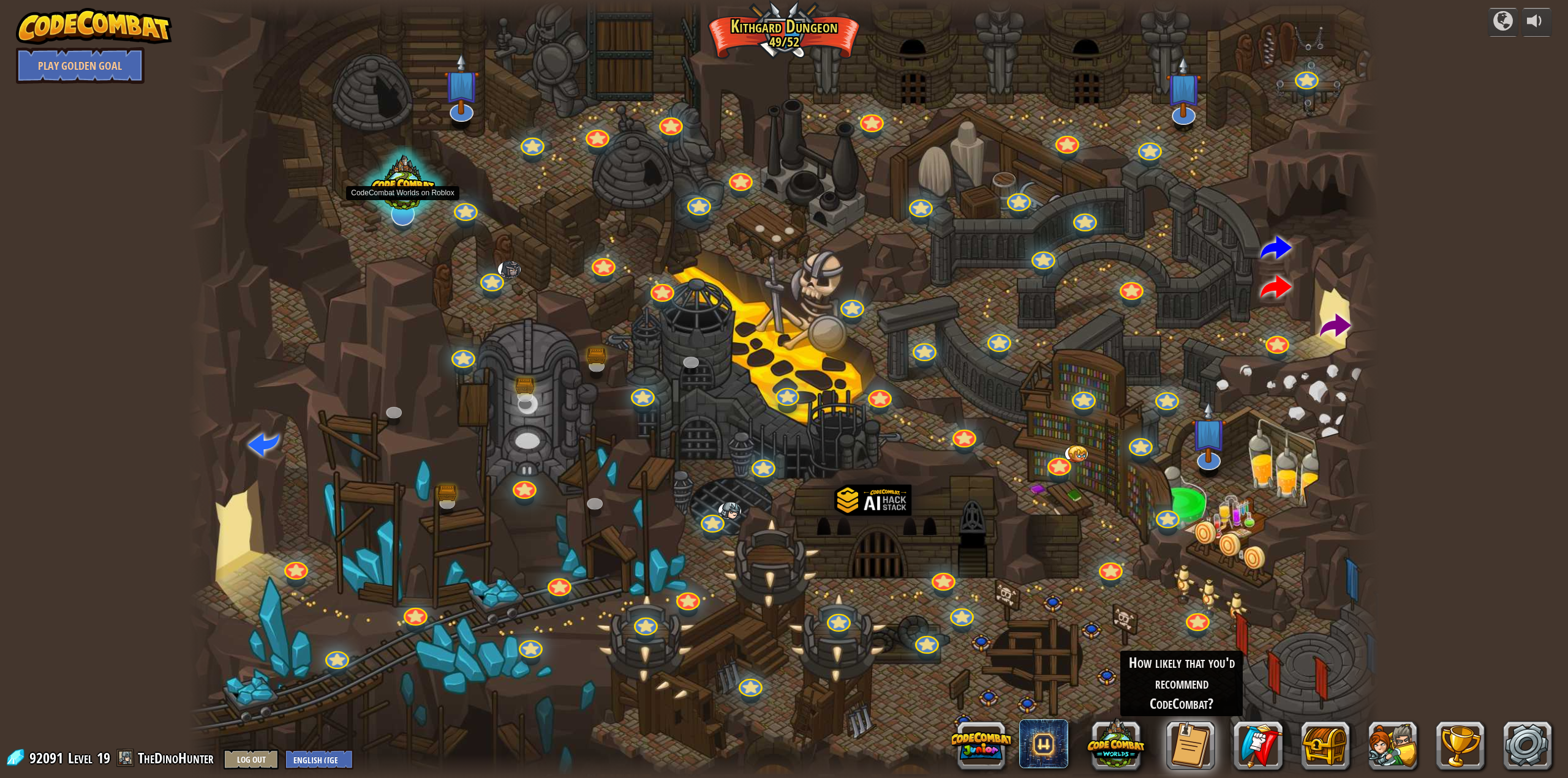
click at [396, 207] on div at bounding box center [402, 186] width 87 height 83
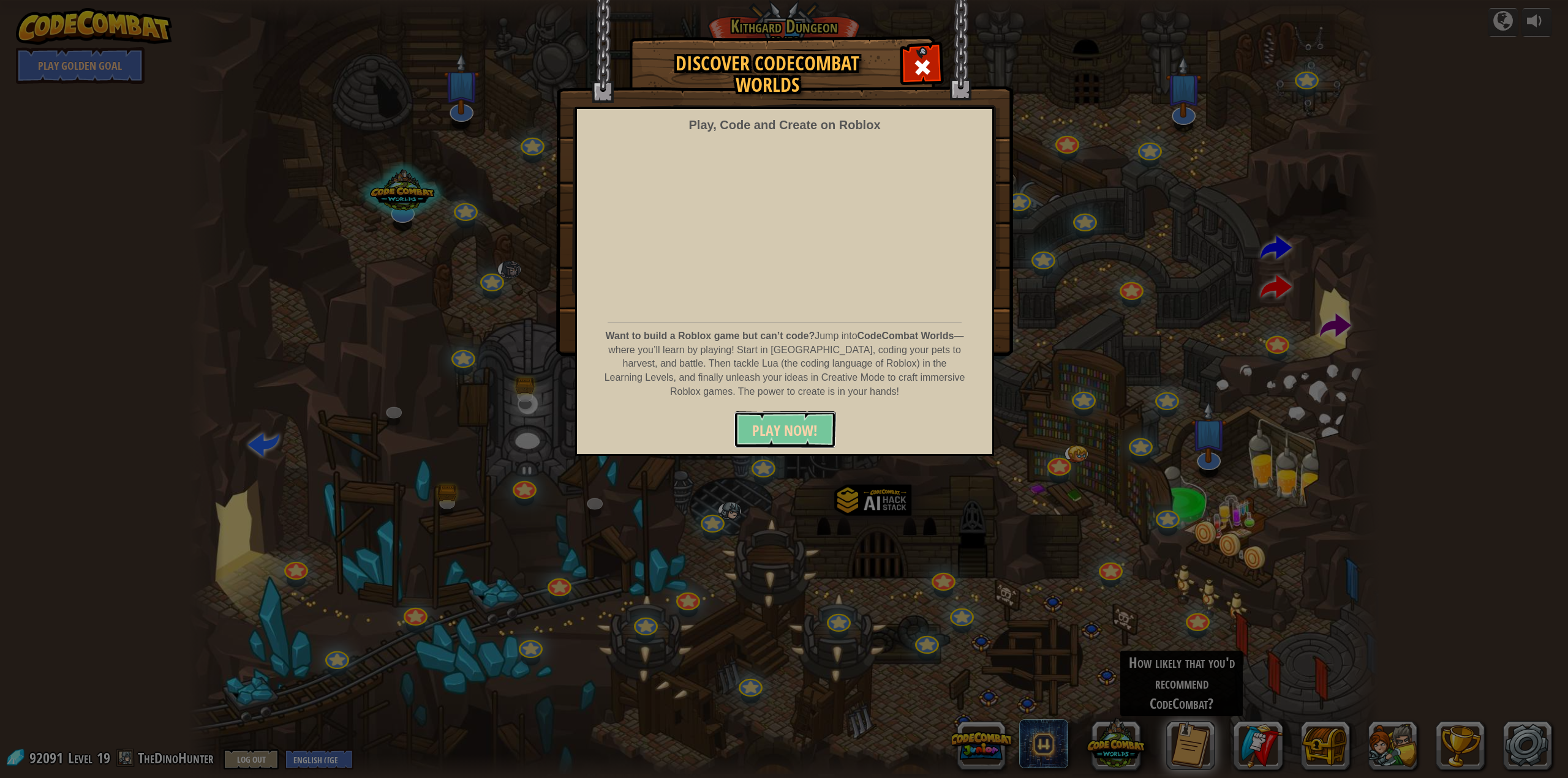
click at [785, 425] on span "PLAY NOW!" at bounding box center [784, 430] width 65 height 19
